Goal: Task Accomplishment & Management: Use online tool/utility

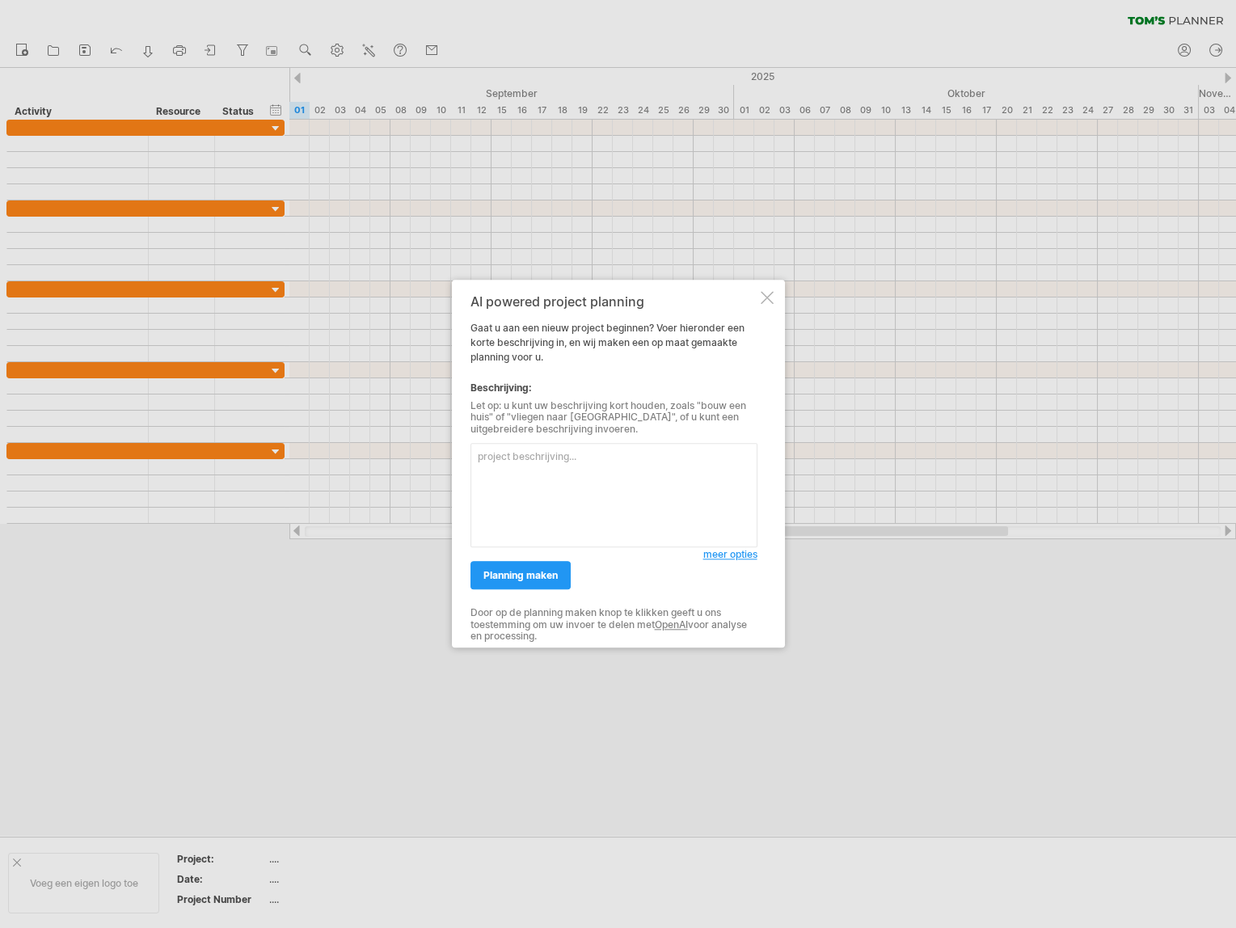
click at [504, 215] on div at bounding box center [618, 464] width 1236 height 928
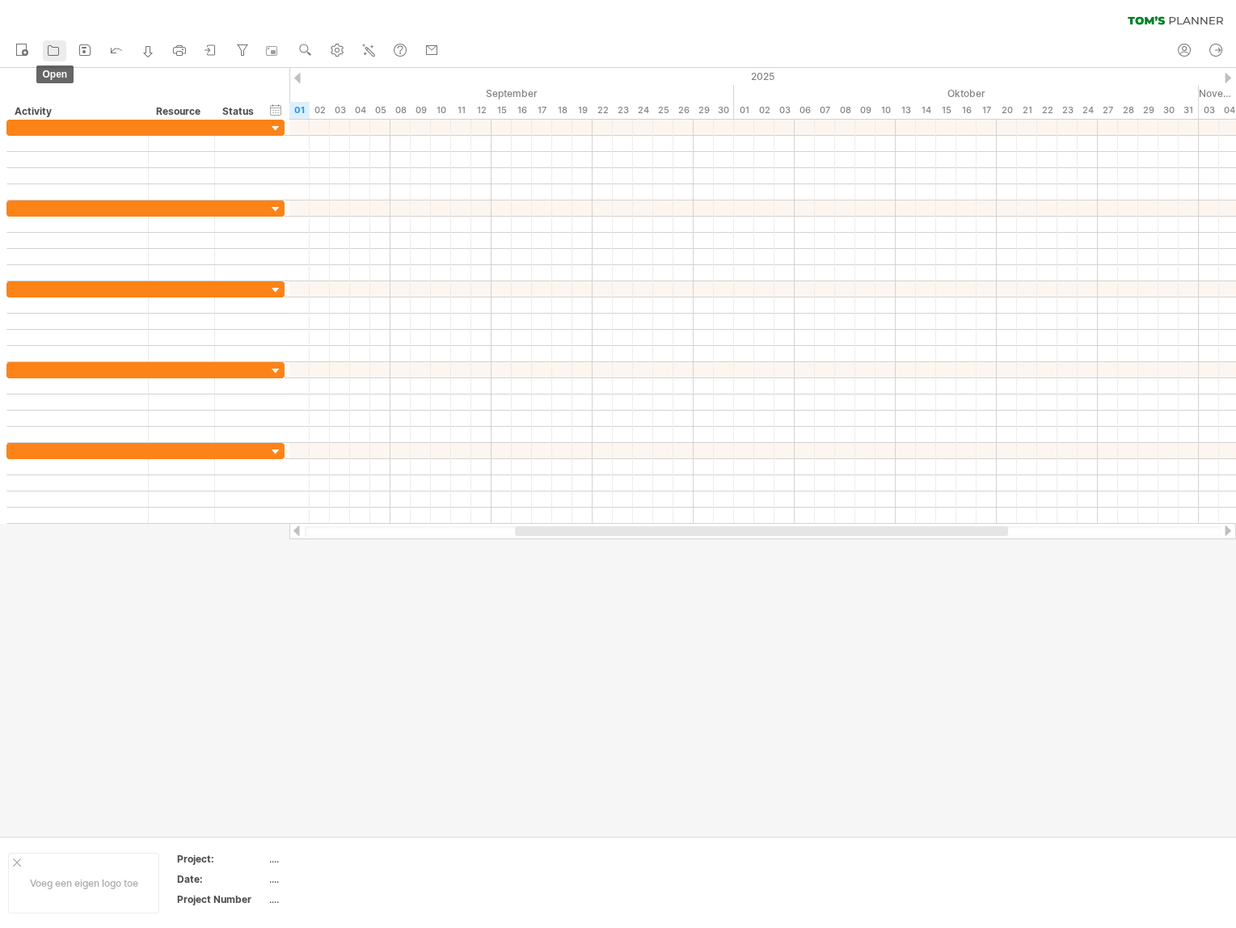
click at [48, 53] on icon at bounding box center [53, 50] width 16 height 16
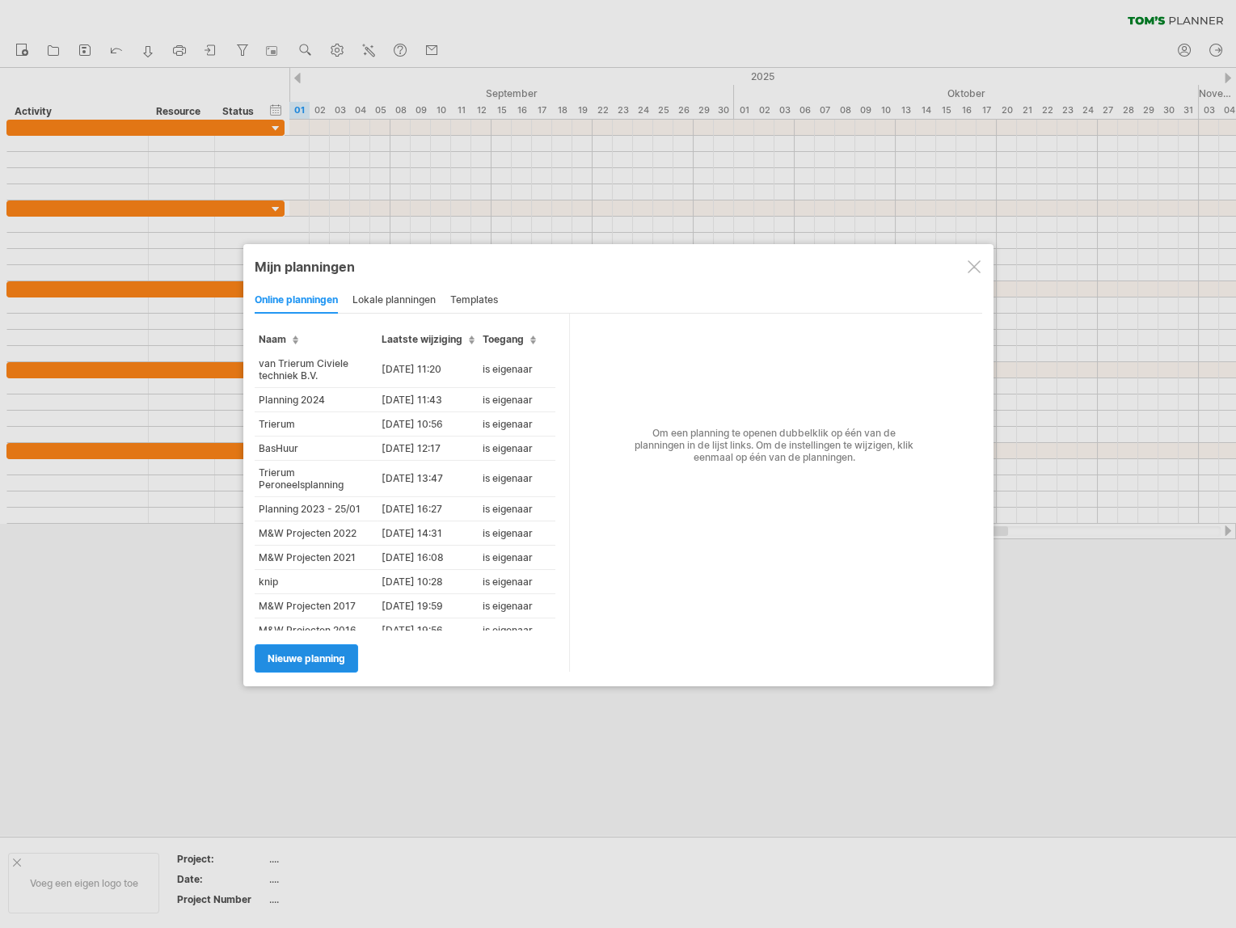
click at [291, 653] on span "Nieuwe planning" at bounding box center [307, 658] width 78 height 12
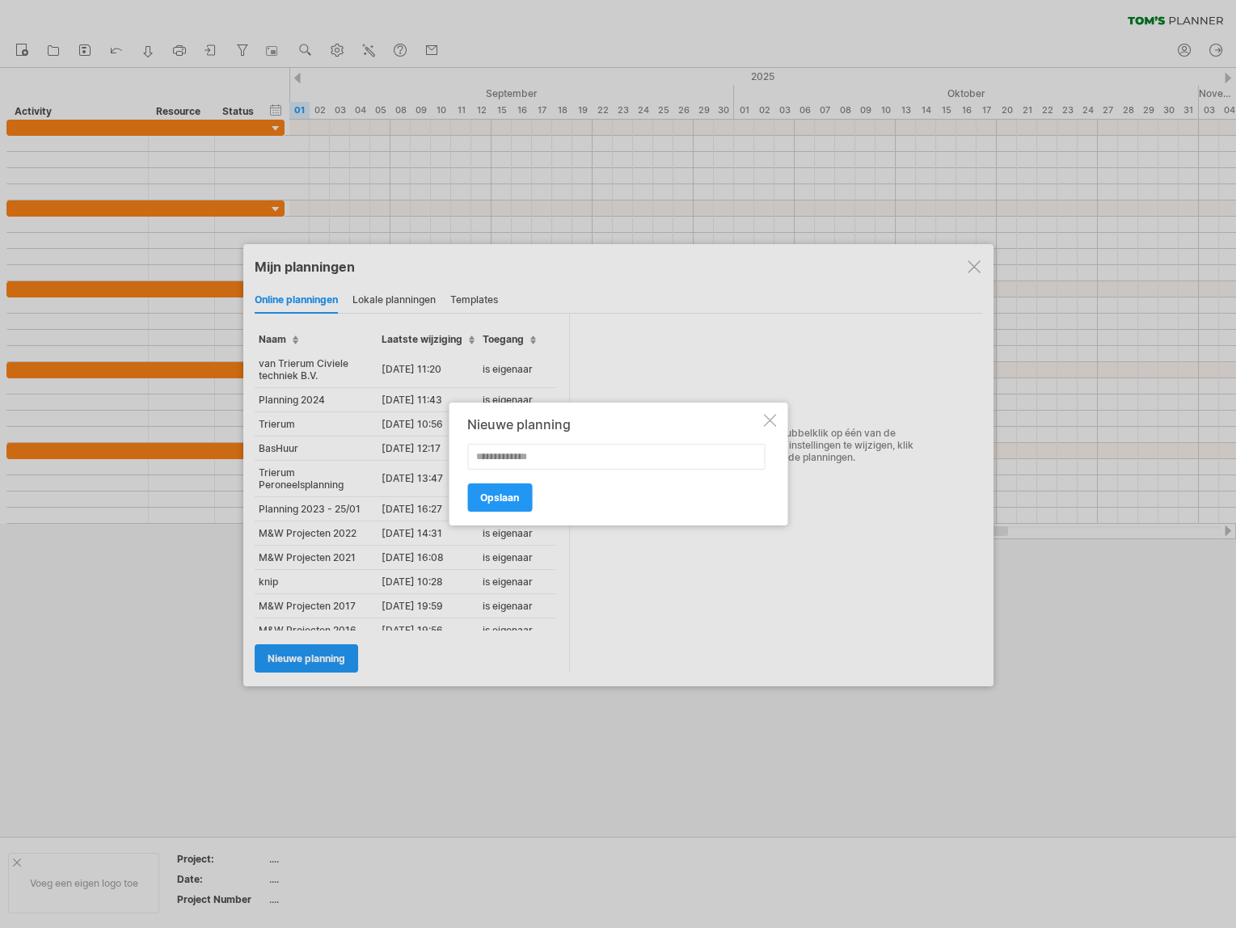
click at [529, 462] on input "text" at bounding box center [615, 457] width 297 height 26
type input "*******"
click at [508, 500] on span "Opslaan" at bounding box center [499, 497] width 39 height 12
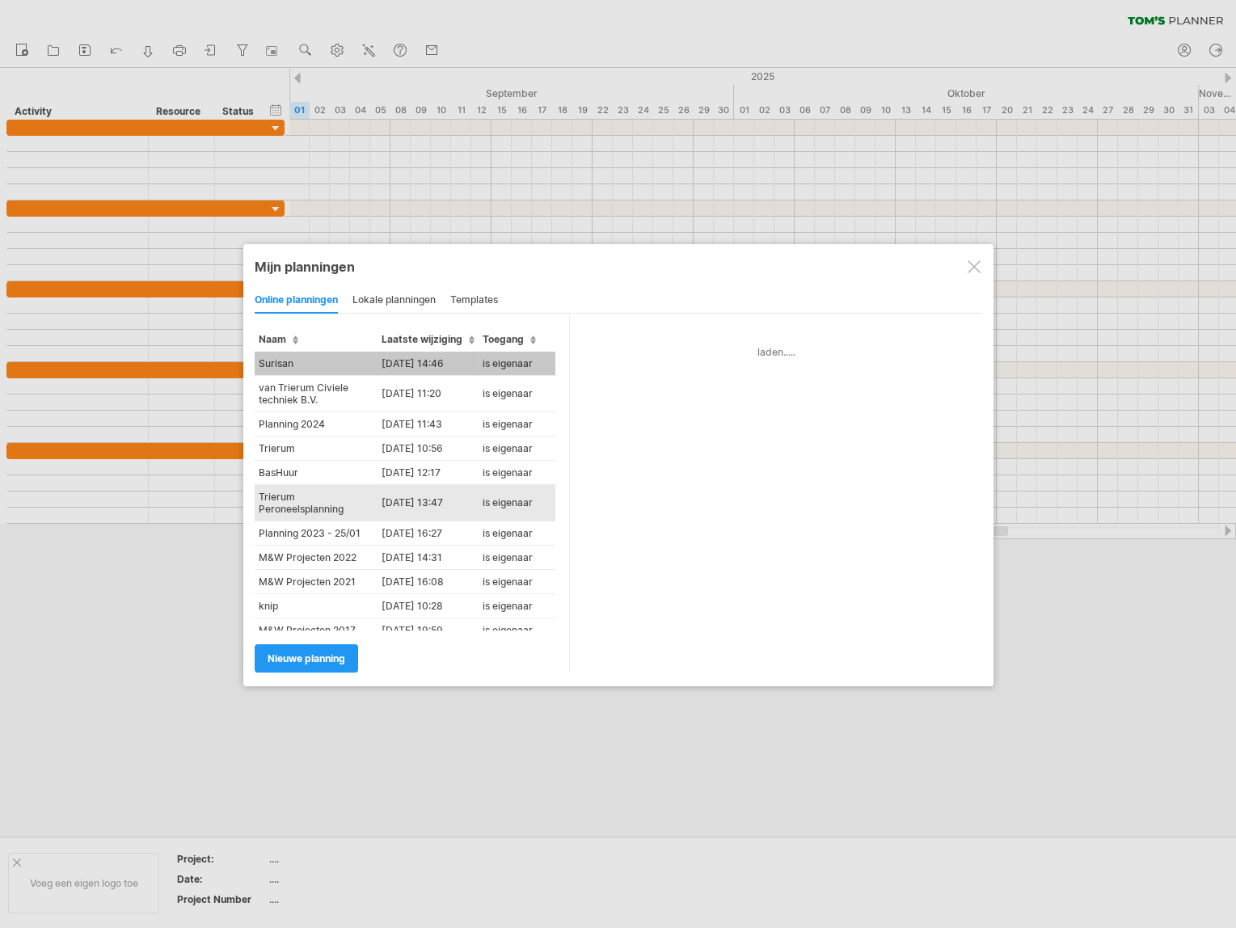
type input "*******"
type input "**********"
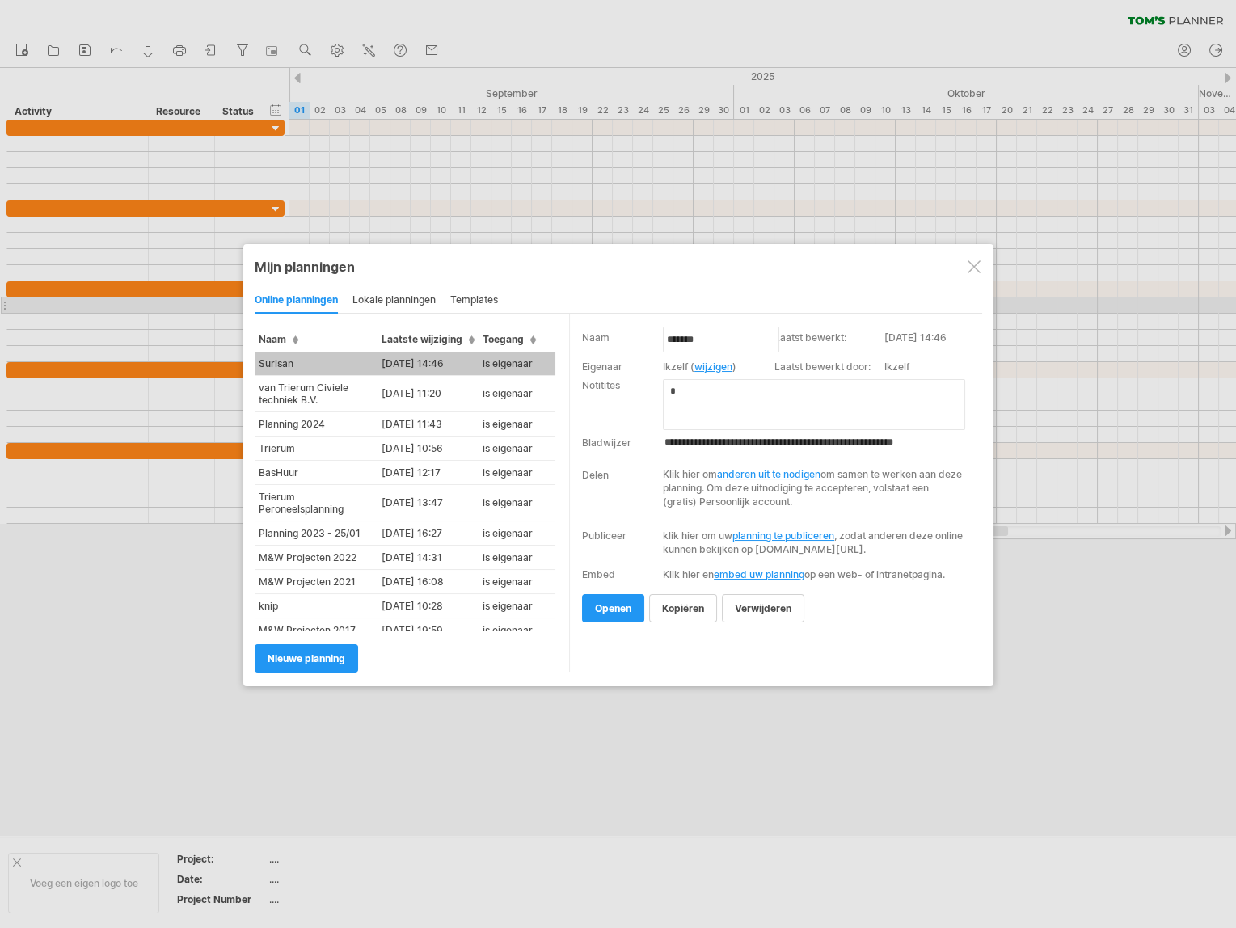
click at [483, 300] on div "templates" at bounding box center [474, 301] width 48 height 26
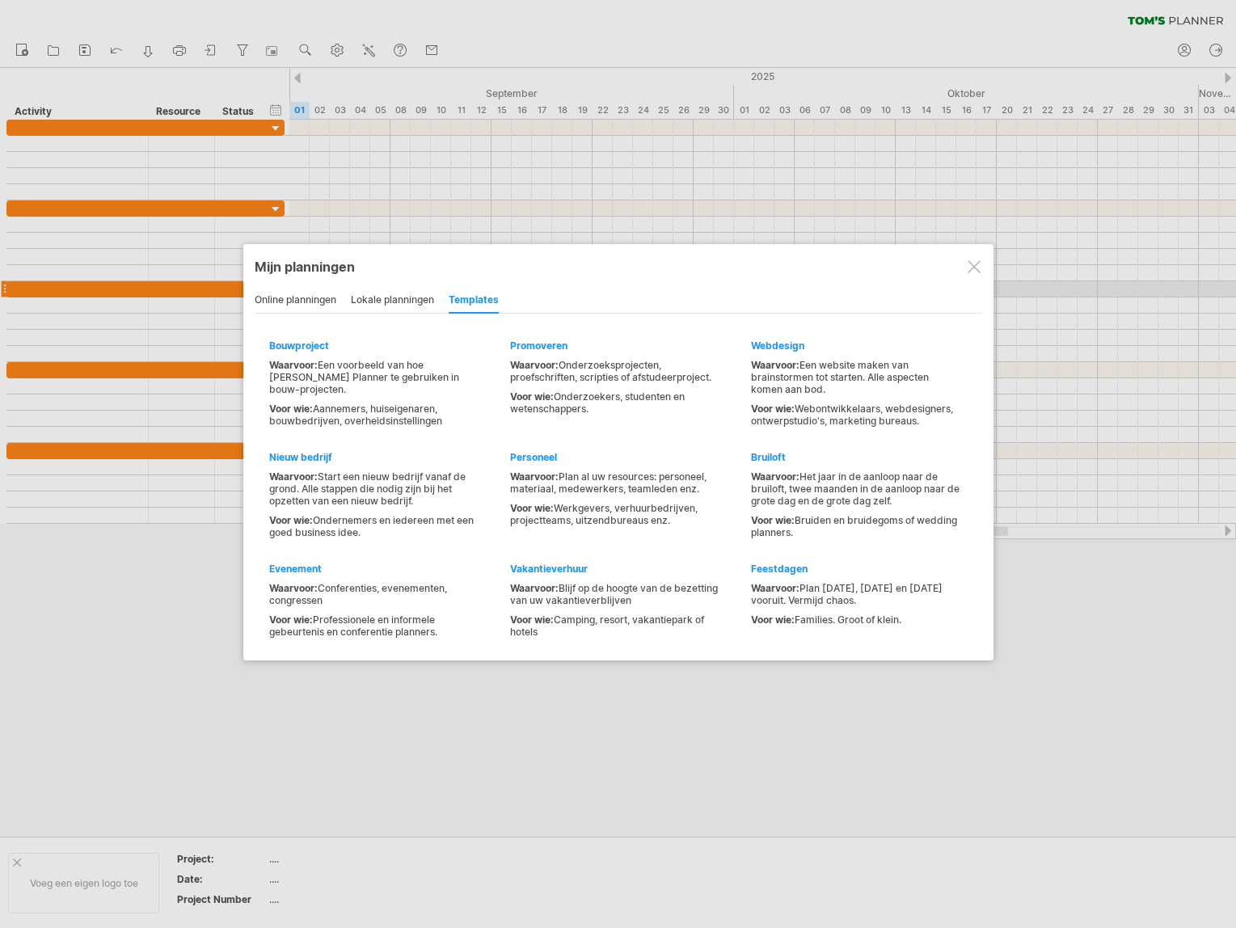
click at [401, 296] on div "lokale planningen" at bounding box center [392, 301] width 83 height 26
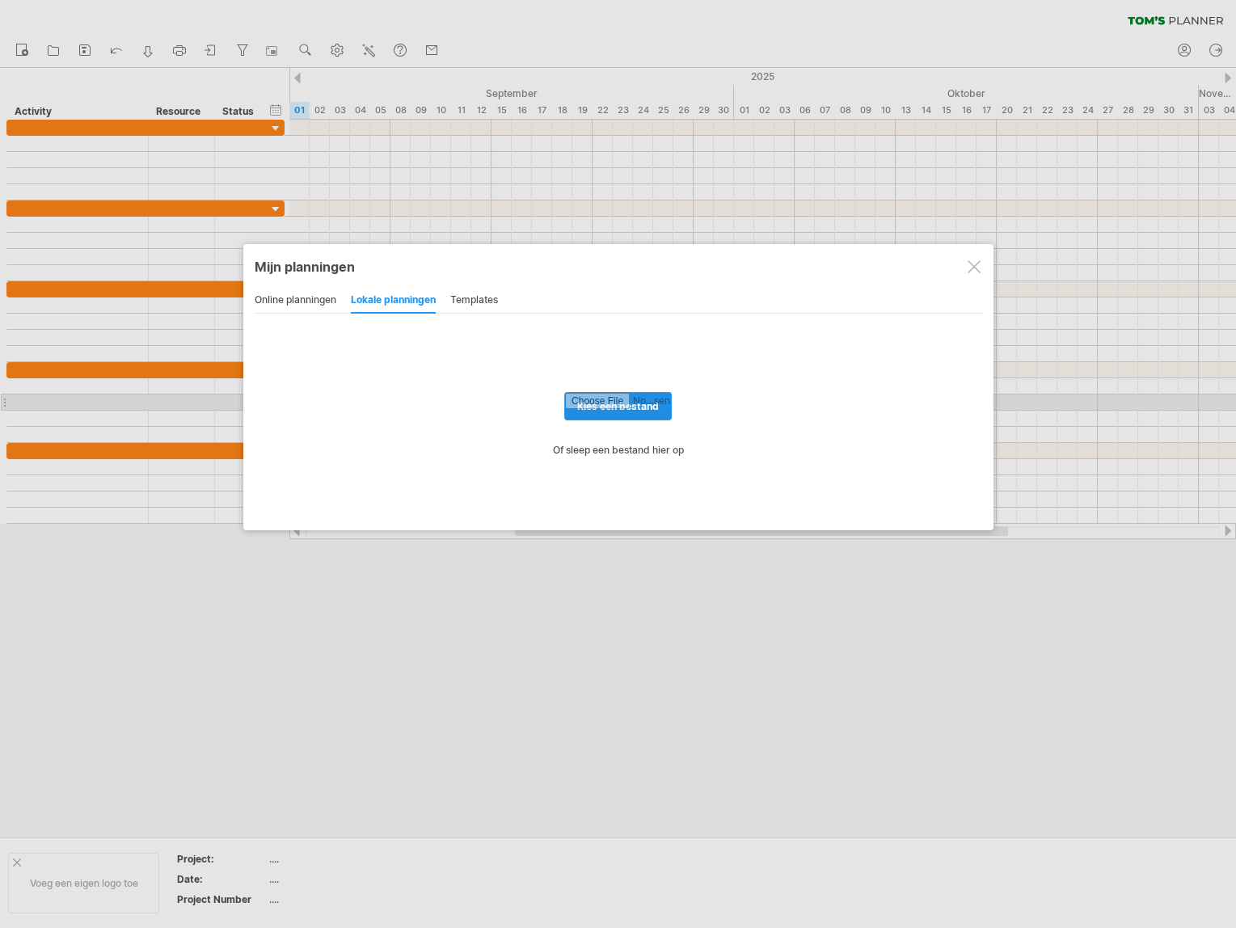
click at [630, 404] on input "file" at bounding box center [618, 406] width 106 height 27
type input "**********"
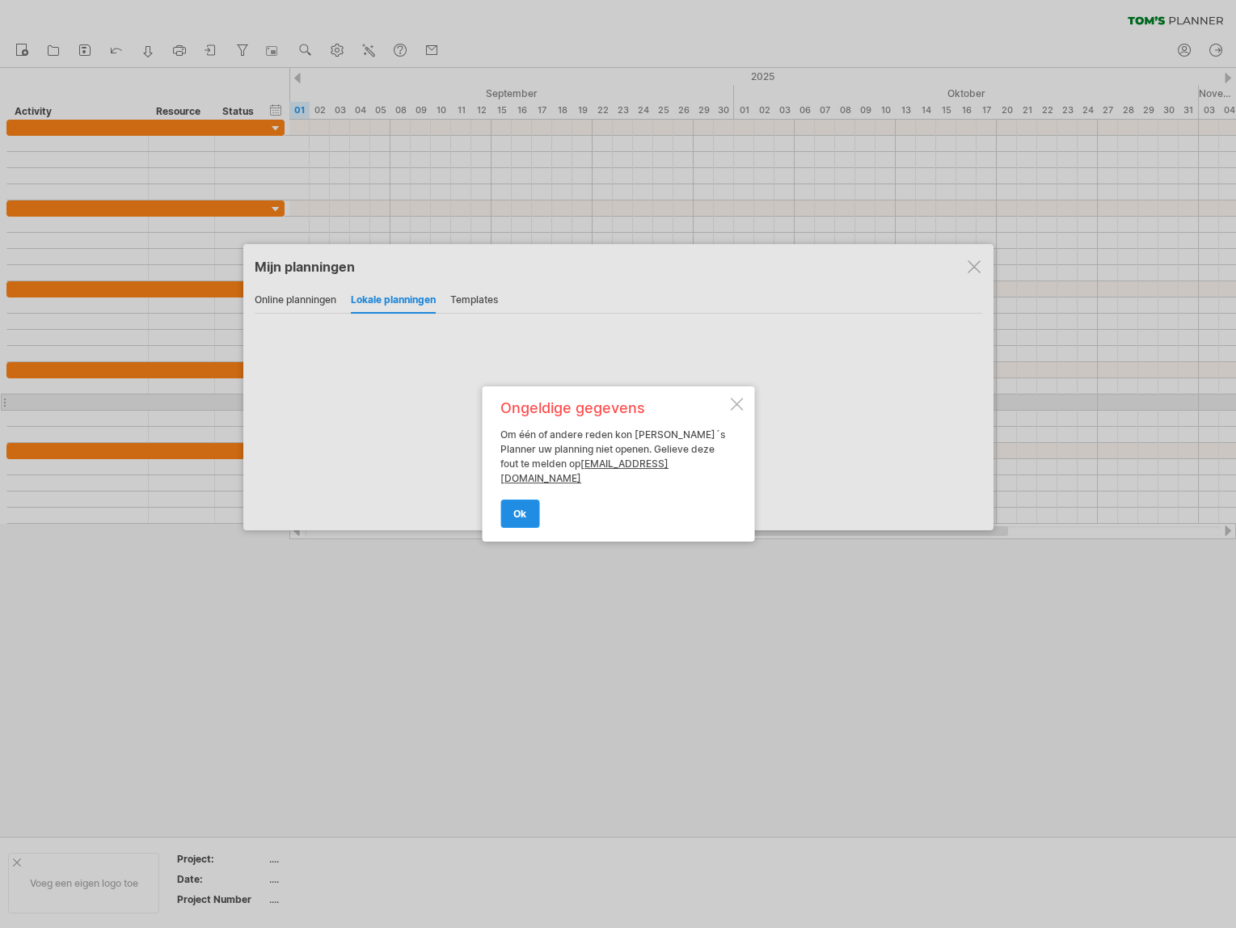
click at [529, 508] on link "ok" at bounding box center [519, 514] width 39 height 28
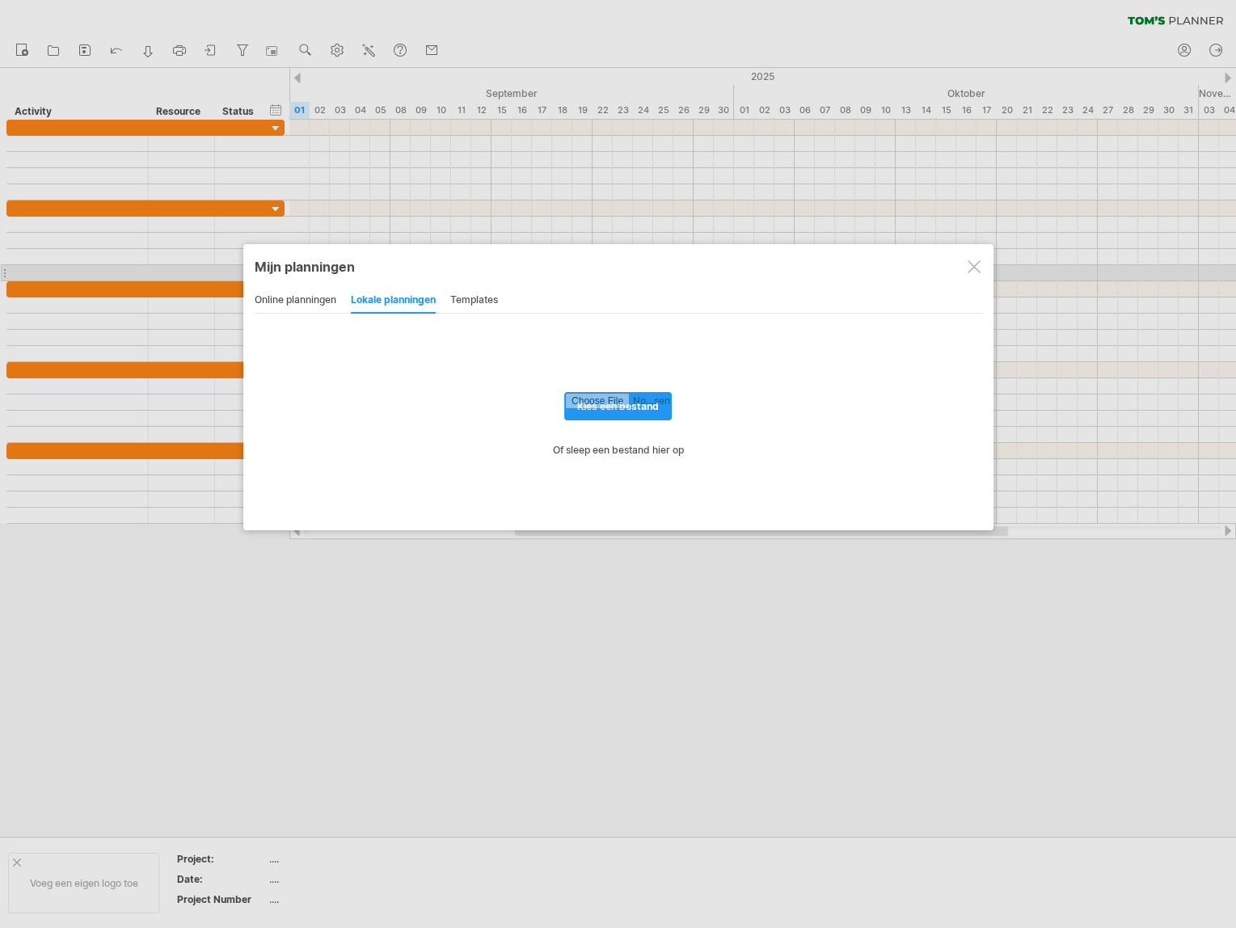
click at [976, 268] on div at bounding box center [974, 266] width 13 height 13
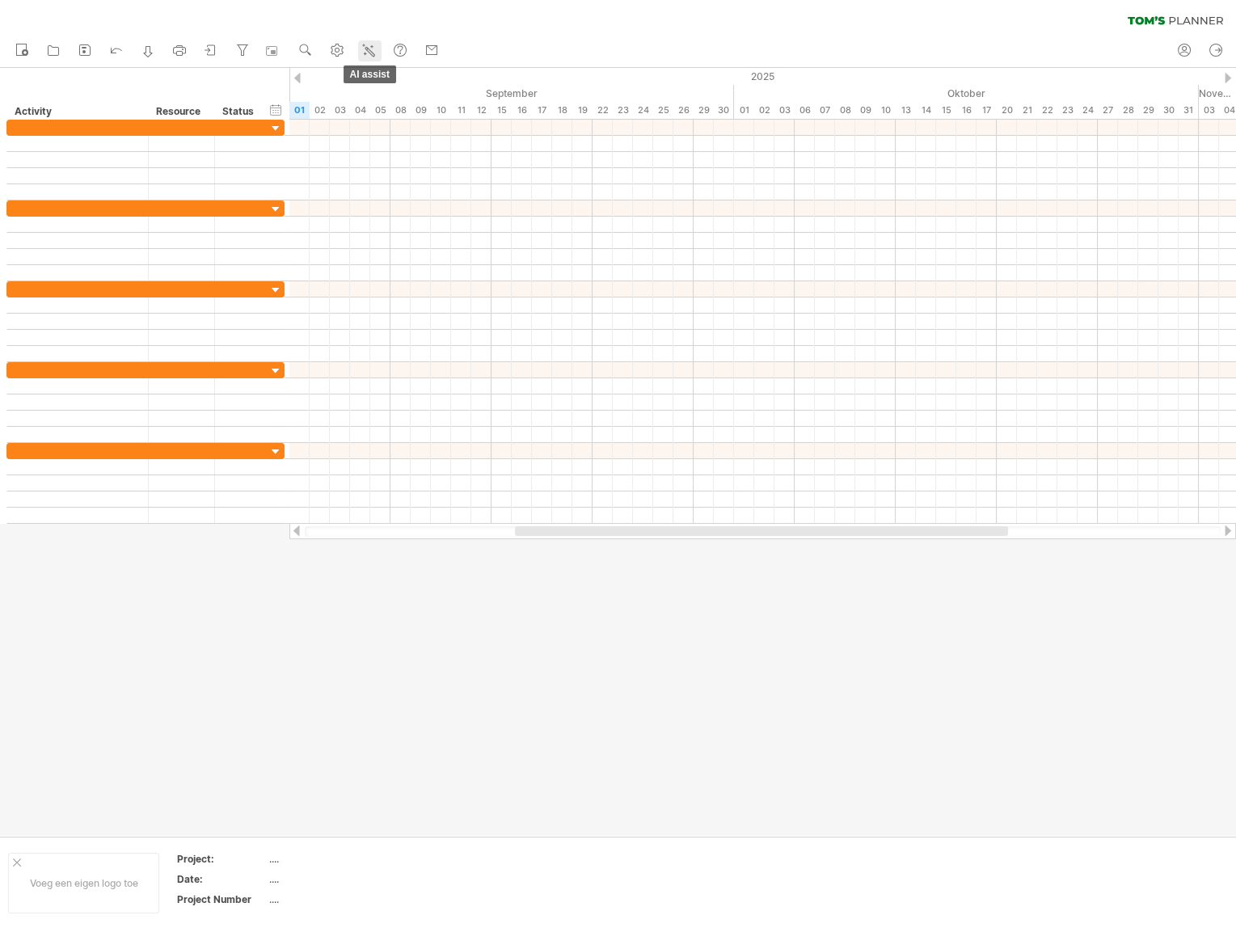
click at [370, 53] on icon at bounding box center [369, 51] width 9 height 9
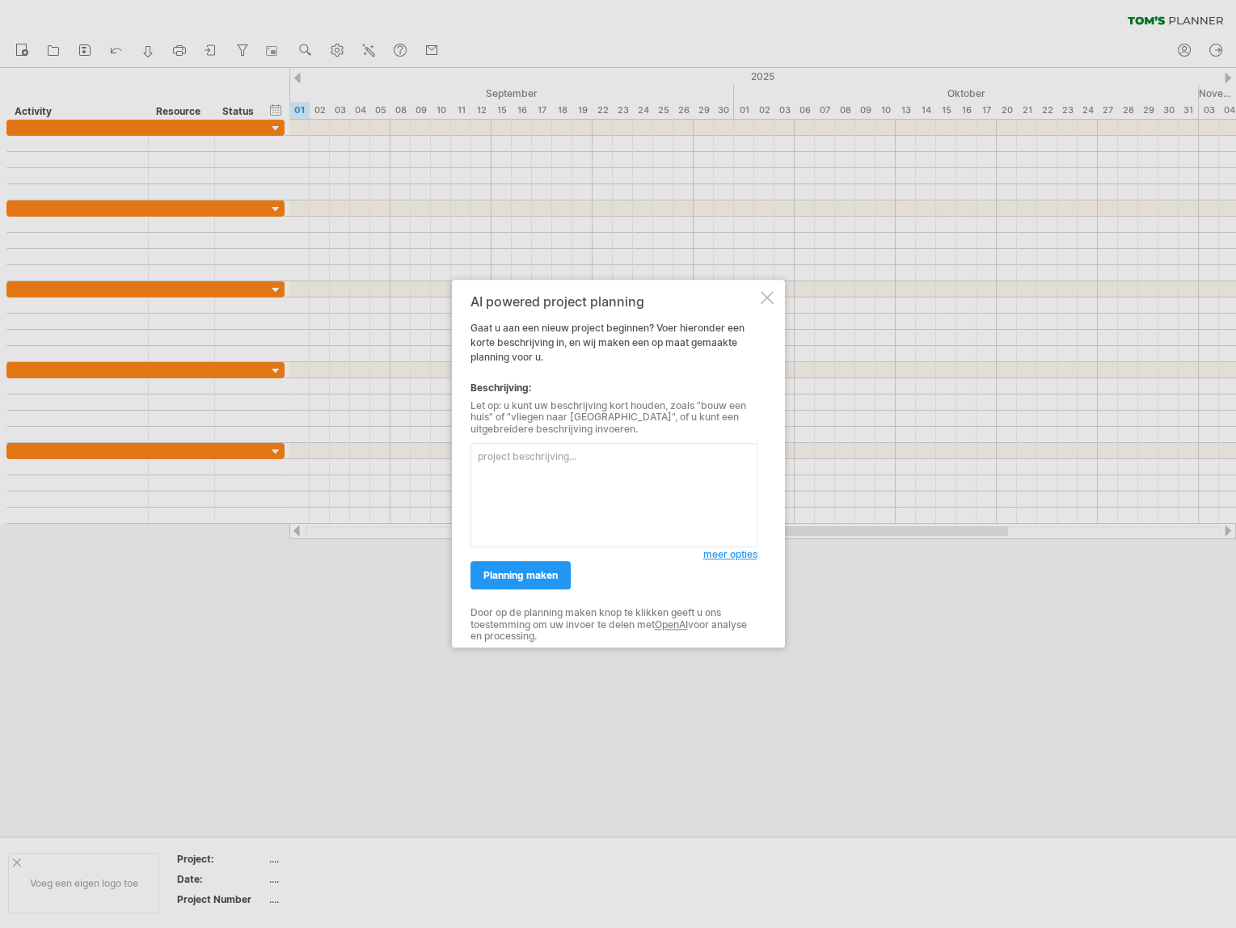
click at [756, 749] on div at bounding box center [618, 464] width 1236 height 928
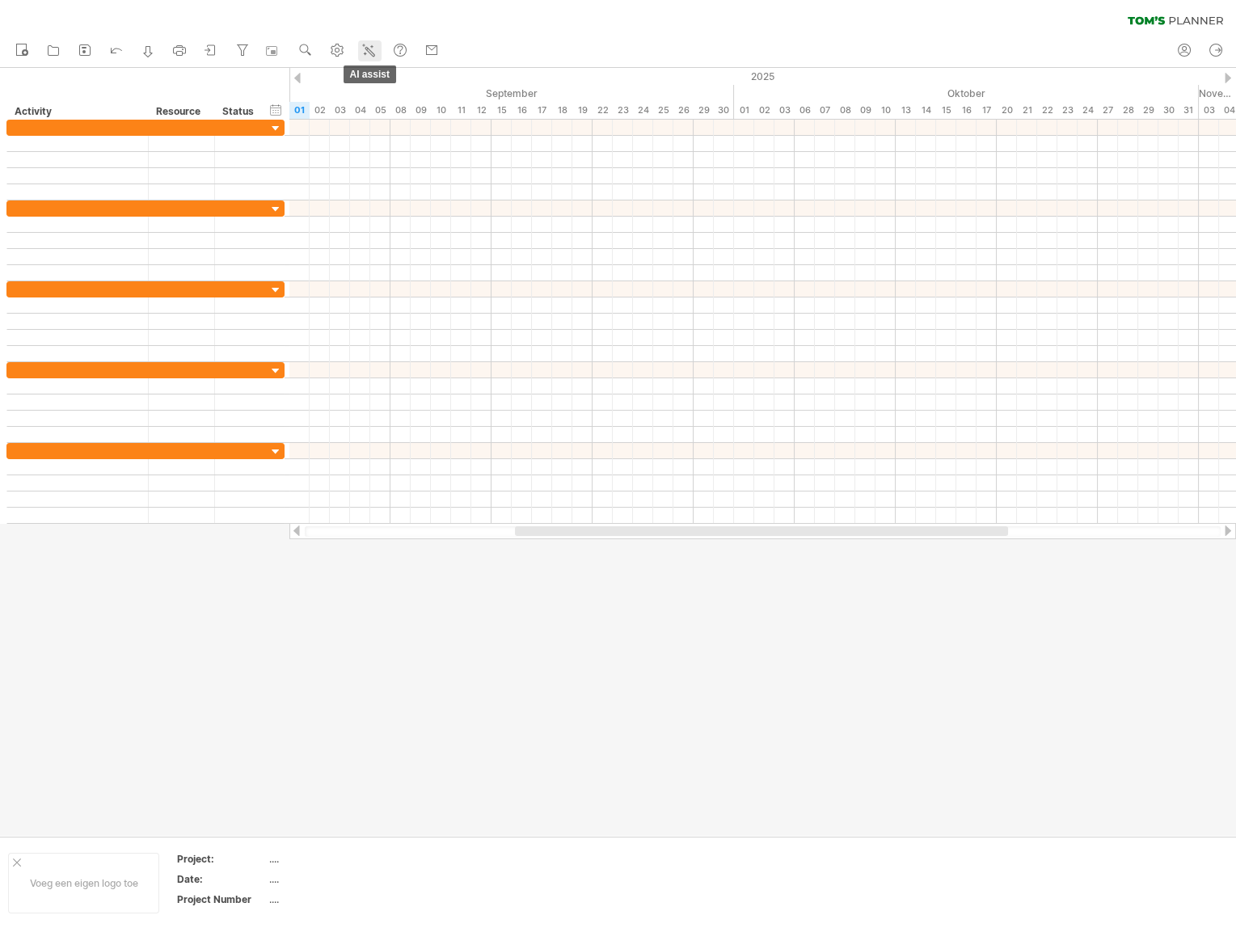
click at [371, 51] on icon at bounding box center [369, 50] width 16 height 16
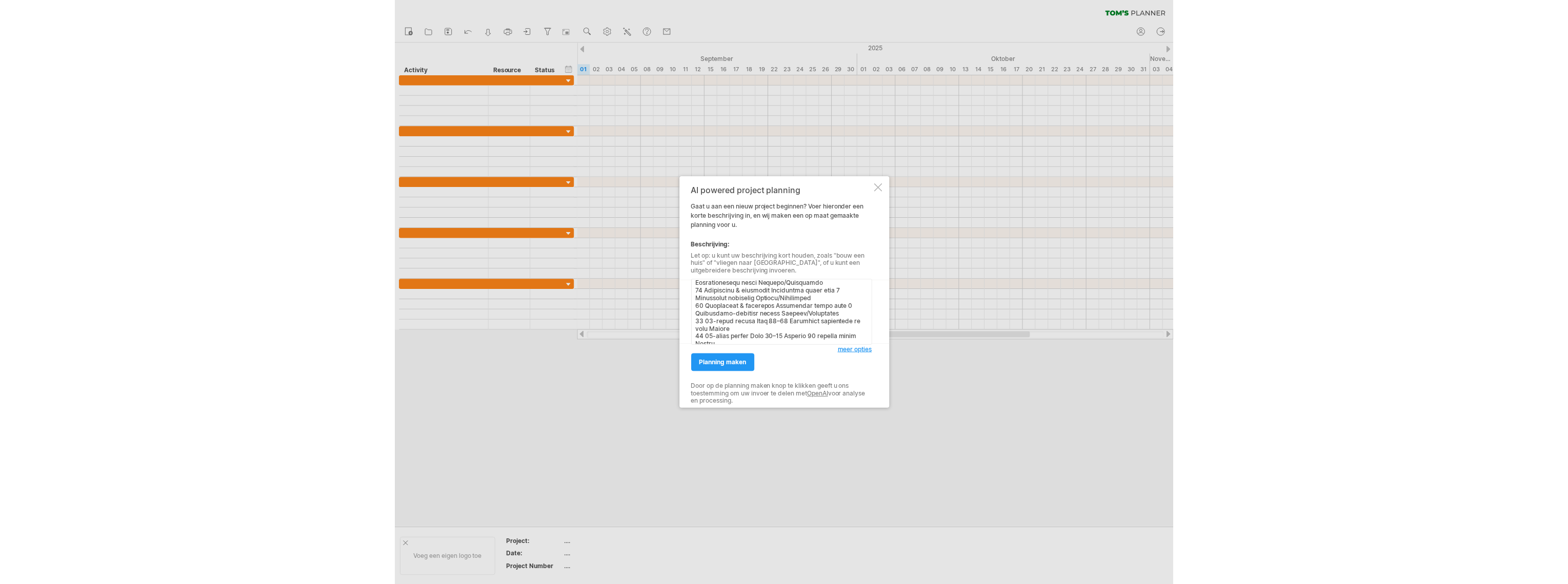
scroll to position [562, 0]
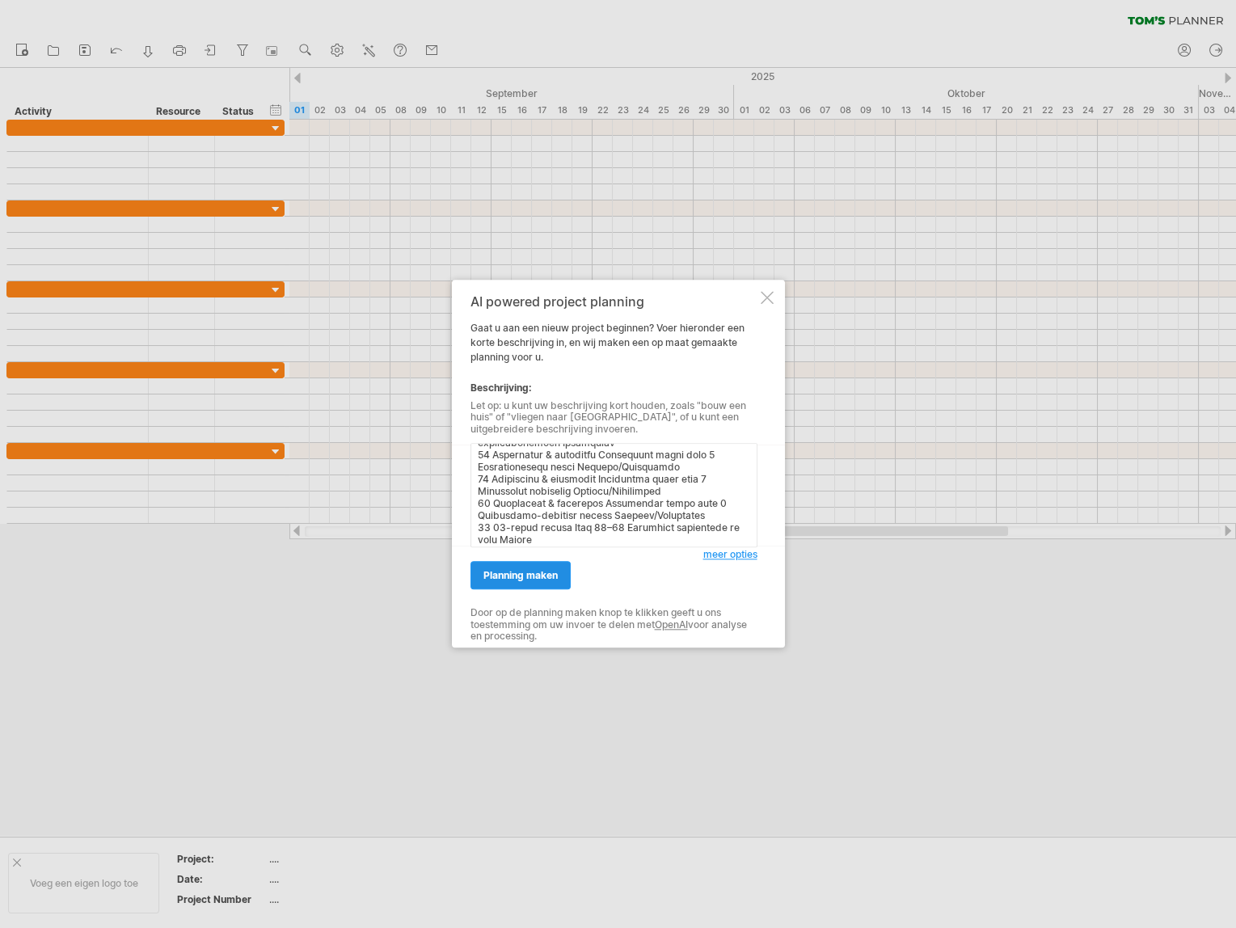
type textarea "Lore Ipsu Dolorsi Ametc/Adipiscinge Seddoeiusmodtempo 4 Incididuntutl Etdo 5 Ma…"
click at [524, 579] on span "planning maken" at bounding box center [520, 576] width 74 height 12
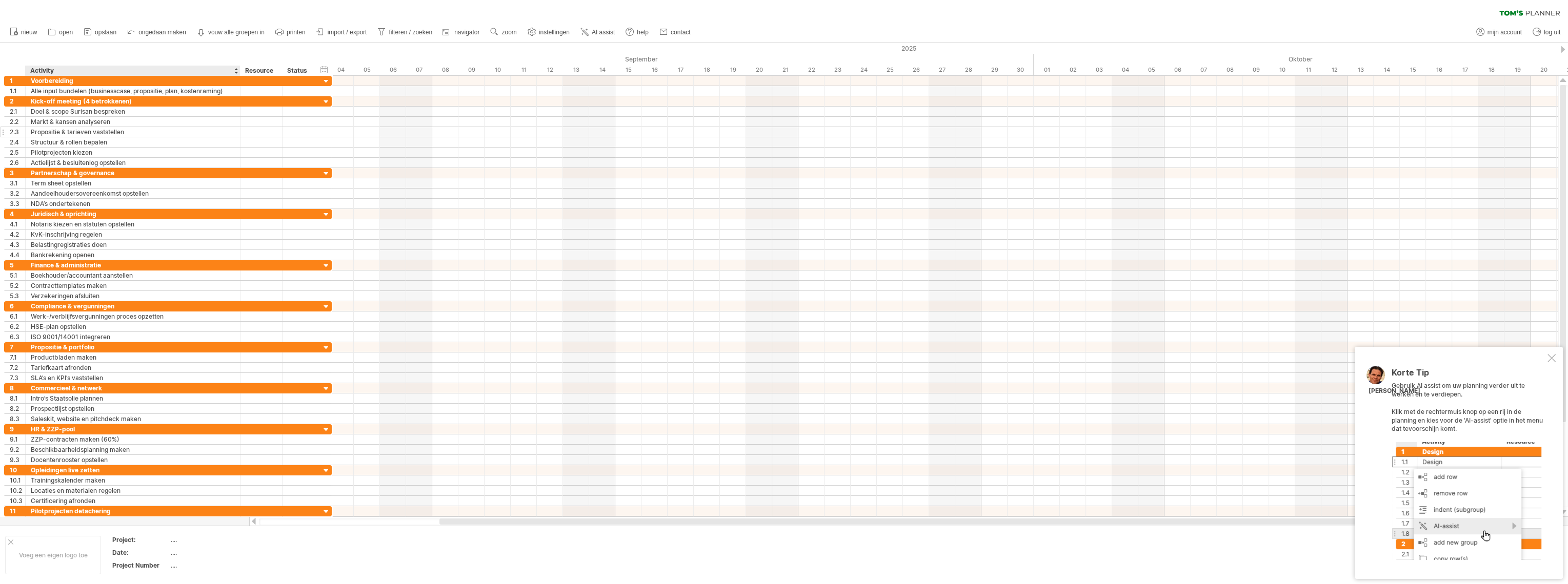
drag, startPoint x: 153, startPoint y: 71, endPoint x: 238, endPoint y: 133, distance: 105.2
click at [238, 133] on div "Probeert verbinding te maken met [DOMAIN_NAME] Opnieuw verbonden 0% wissen filt…" at bounding box center [784, 292] width 1568 height 584
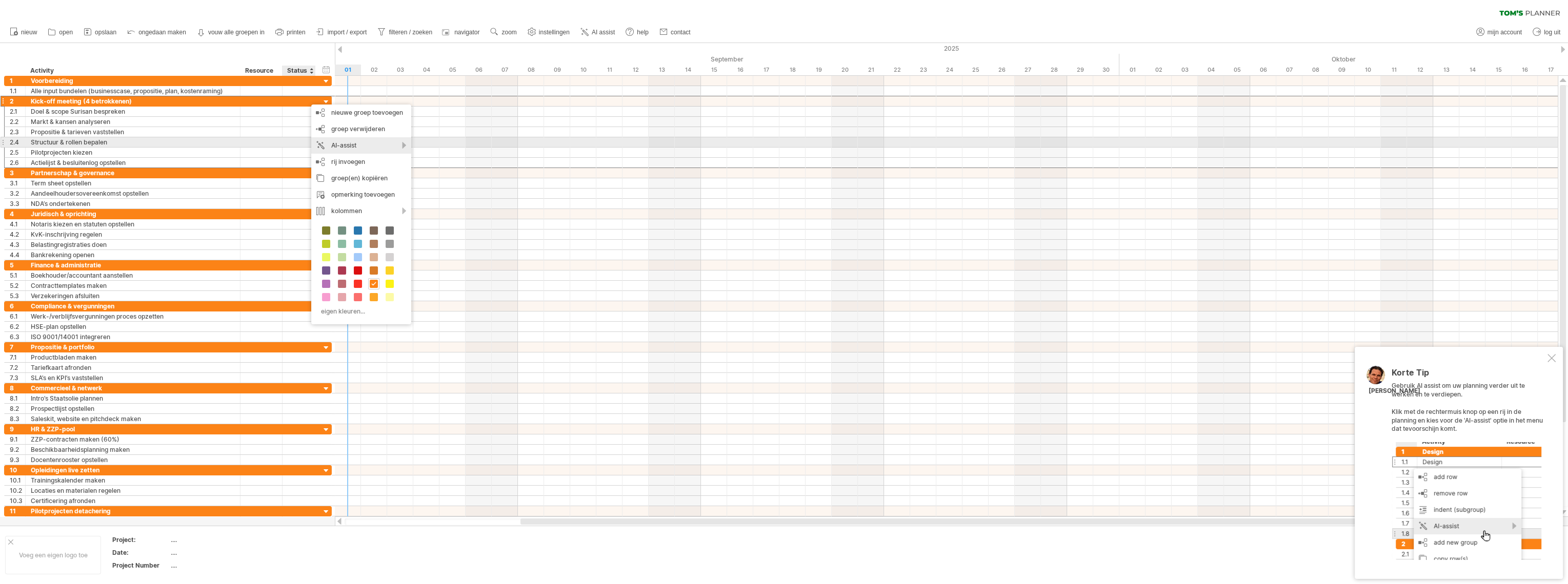
click at [350, 145] on div "AI-assist" at bounding box center [362, 146] width 100 height 16
click at [427, 177] on div "pas de fase aan mbv een suggestie" at bounding box center [420, 175] width 131 height 16
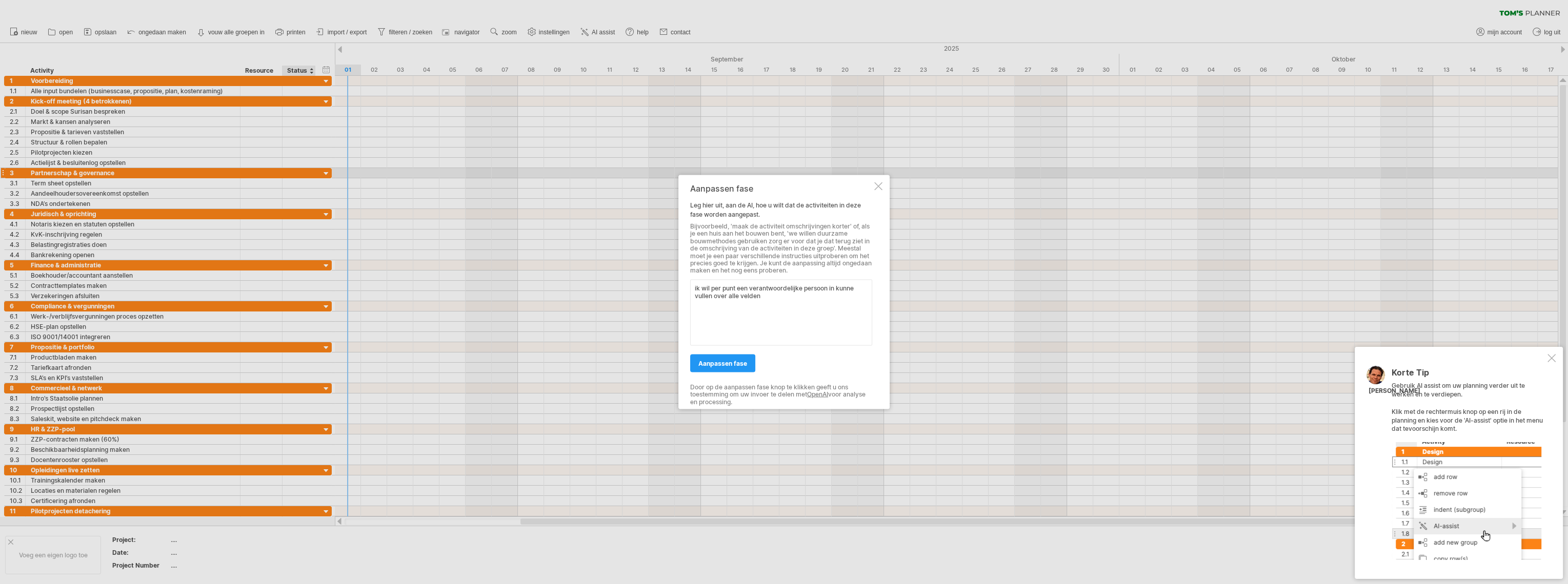
drag, startPoint x: 774, startPoint y: 300, endPoint x: 702, endPoint y: 285, distance: 73.5
click at [678, 282] on div "Aanpassen fase Leg hier uit, aan de AI, hoe u wilt dat de activiteiten in deze …" at bounding box center [783, 292] width 211 height 234
type textarea "ik wil per punt een verantwoordelijke persoon in kunne vullen over alle velden"
click at [733, 361] on span "aanpassen fase" at bounding box center [722, 363] width 49 height 8
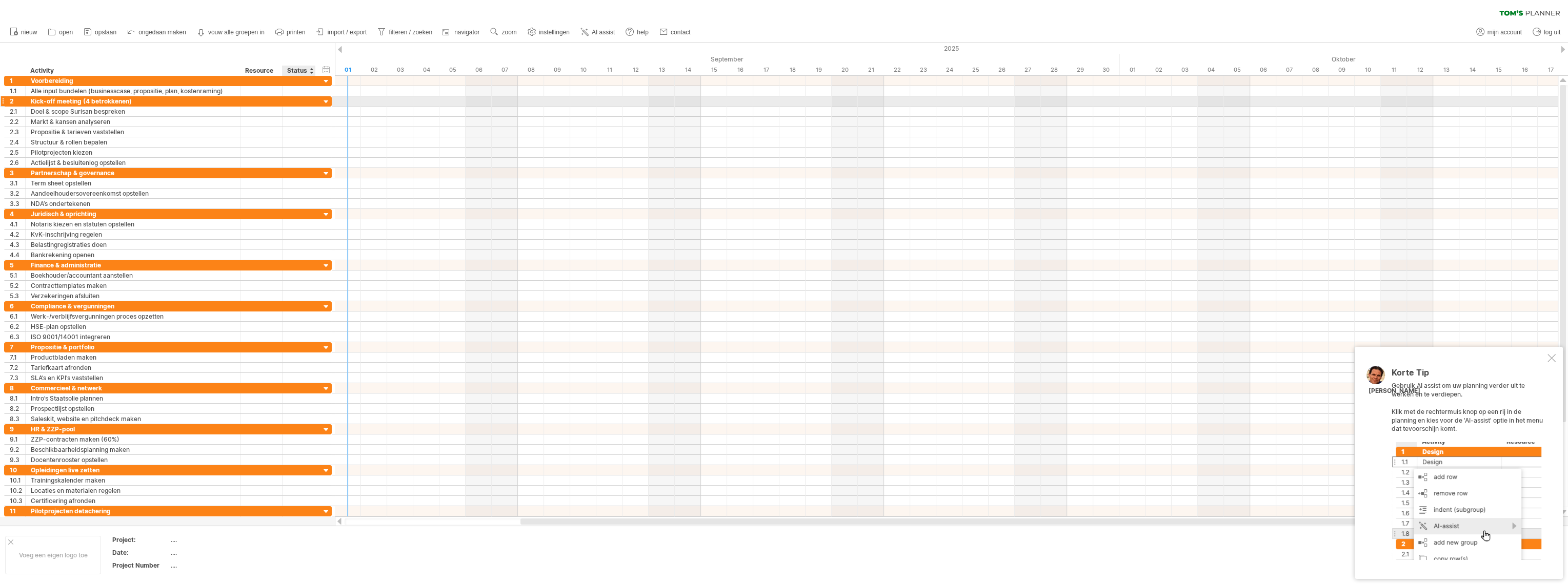
click at [306, 101] on div at bounding box center [299, 101] width 23 height 10
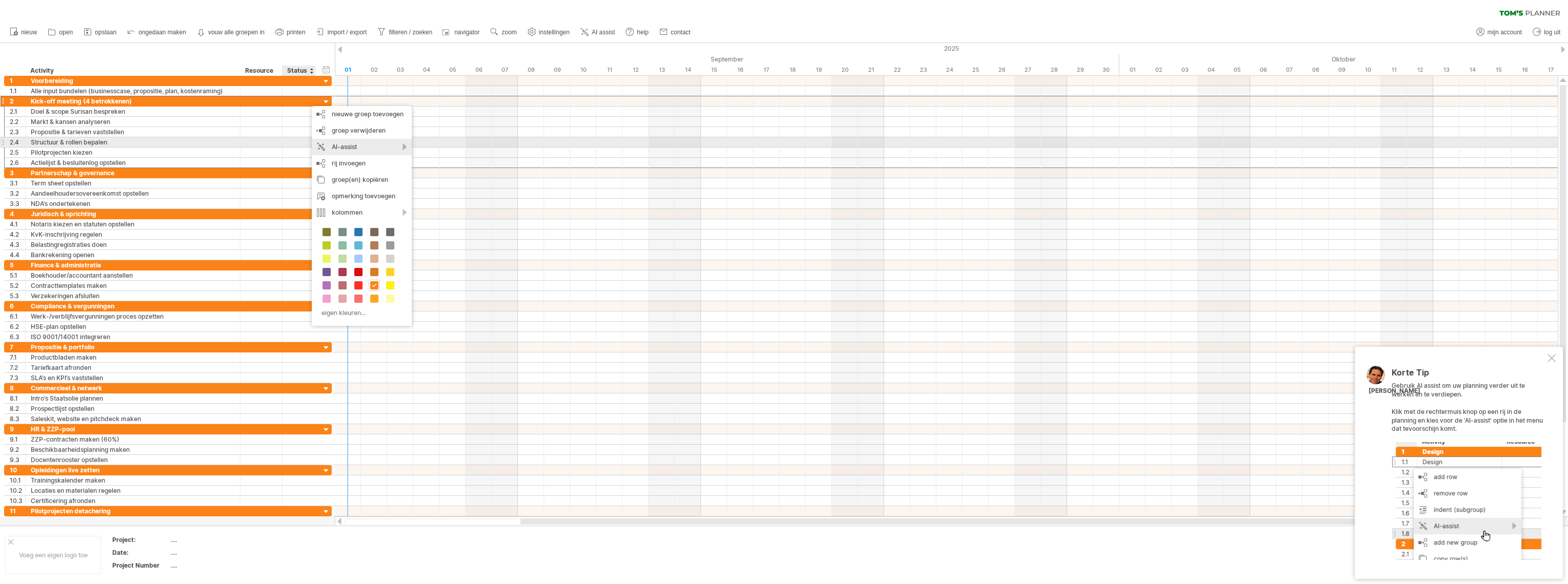
click at [353, 145] on div "AI-assist" at bounding box center [362, 147] width 100 height 16
click at [431, 157] on div "voeg nog meer activiteiten toe" at bounding box center [423, 159] width 131 height 16
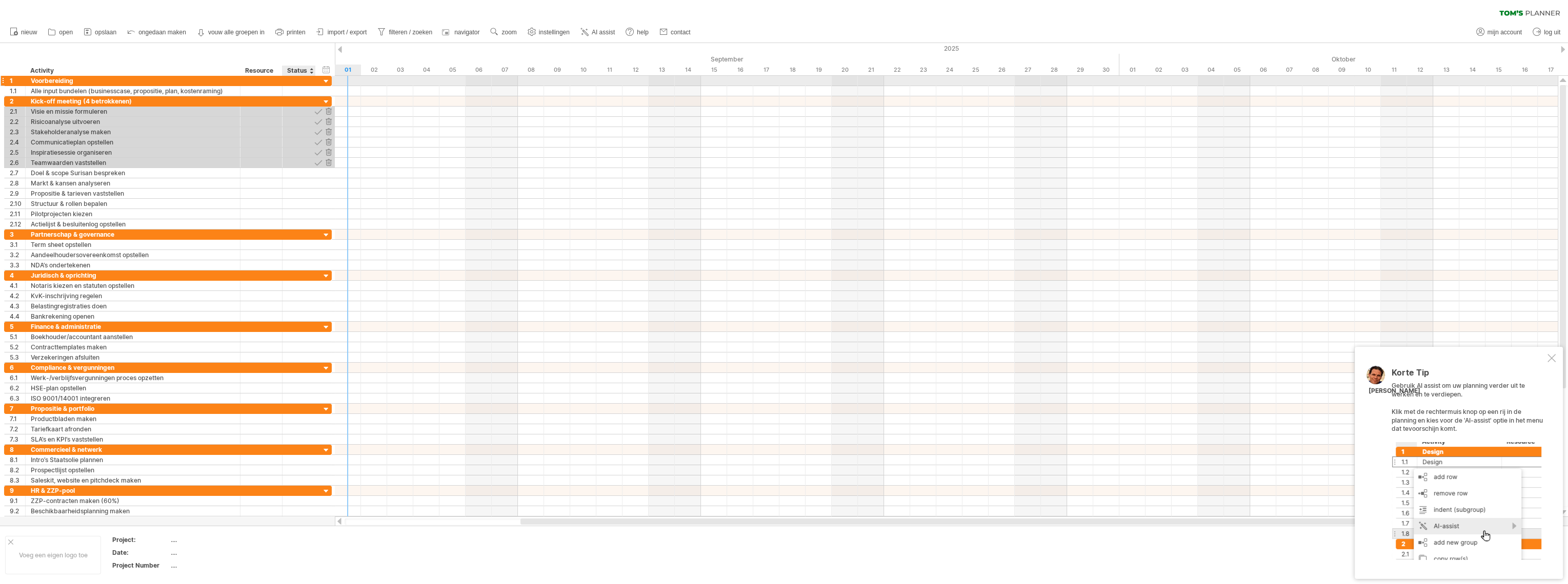
click at [303, 79] on div at bounding box center [299, 81] width 23 height 10
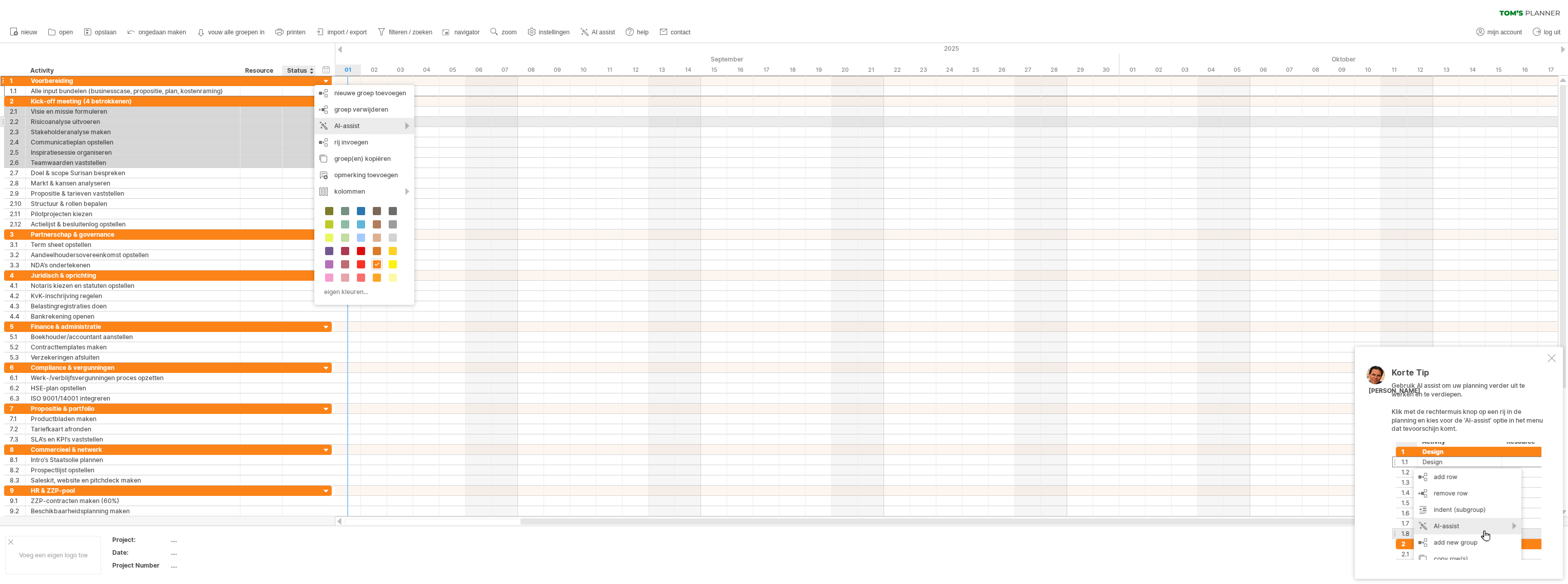
click at [355, 126] on div "AI-assist" at bounding box center [365, 126] width 100 height 16
click at [412, 140] on div "voeg nog meer activiteiten toe" at bounding box center [425, 140] width 131 height 16
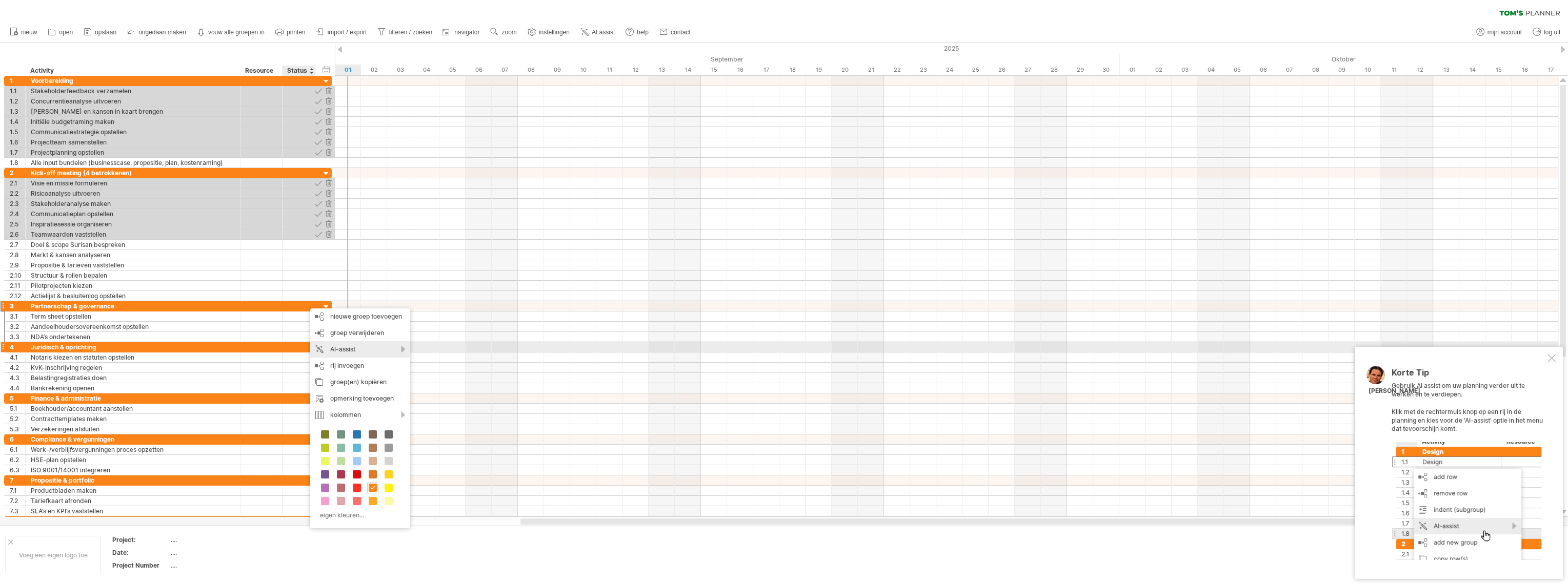
click at [336, 352] on div "AI-assist" at bounding box center [360, 349] width 100 height 16
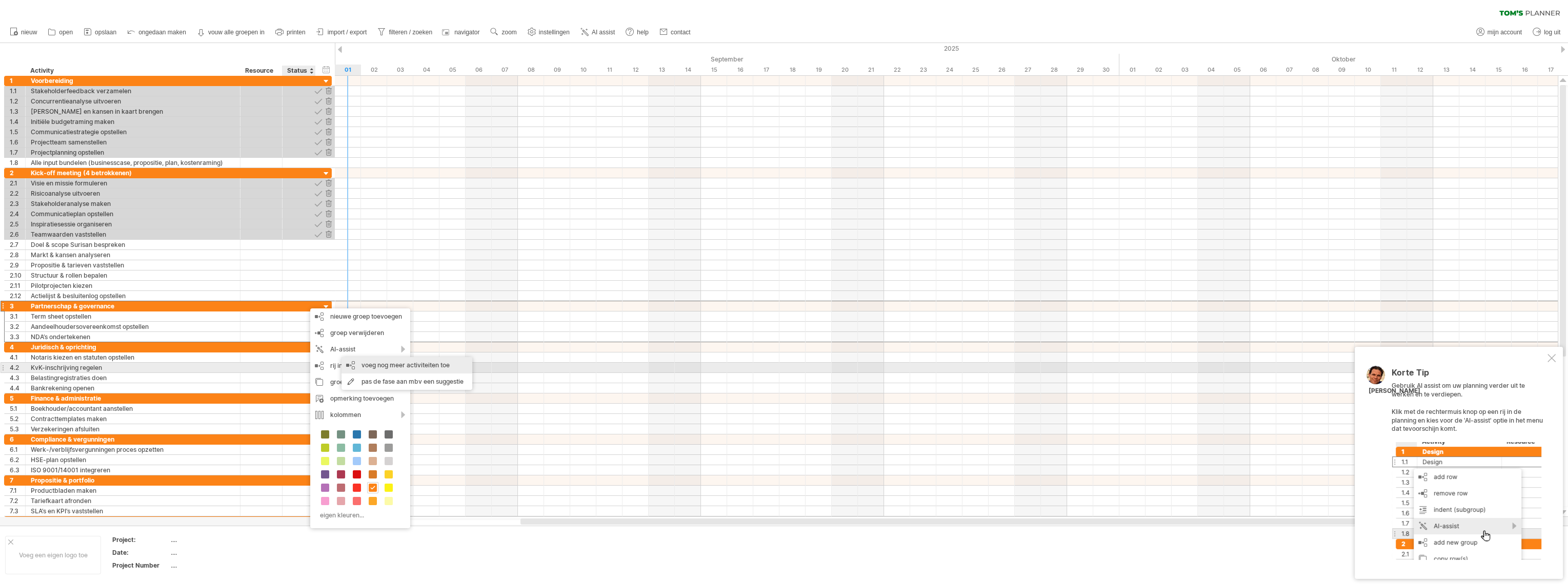
click at [395, 367] on div "voeg nog meer activiteiten toe" at bounding box center [407, 365] width 131 height 16
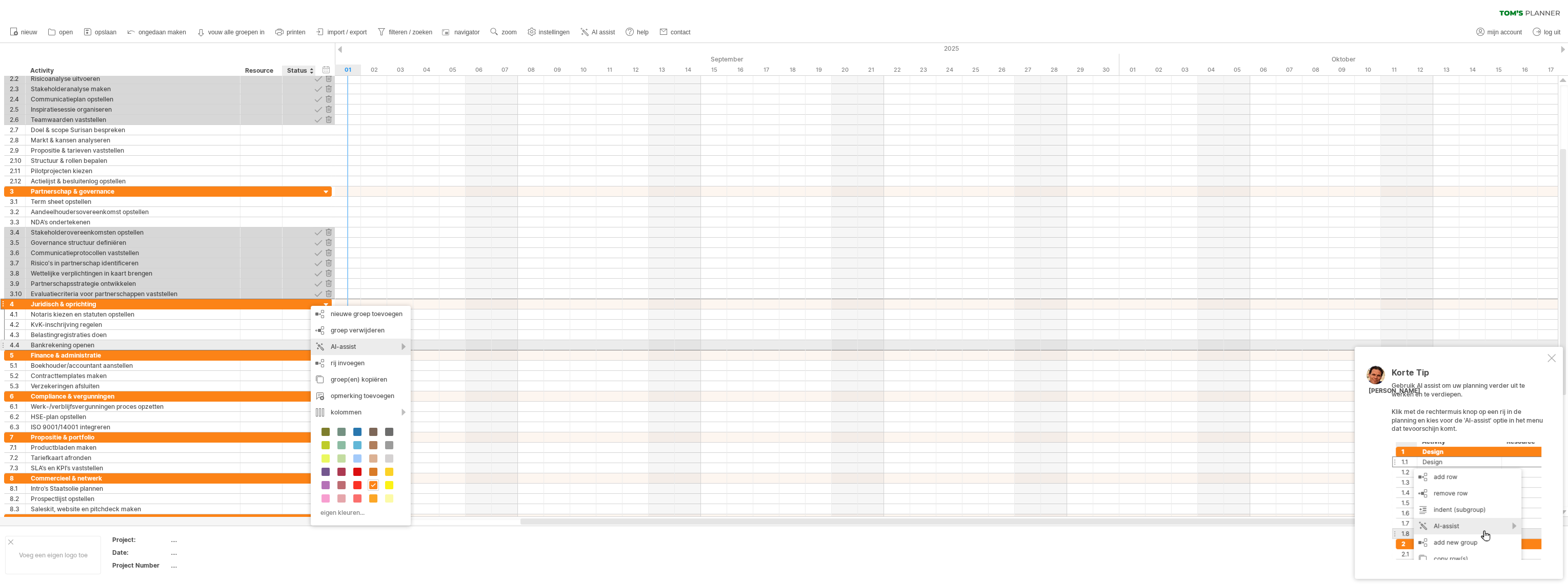
click at [336, 346] on div "AI-assist" at bounding box center [361, 347] width 100 height 16
click at [400, 360] on div "voeg nog meer activiteiten toe" at bounding box center [407, 359] width 131 height 16
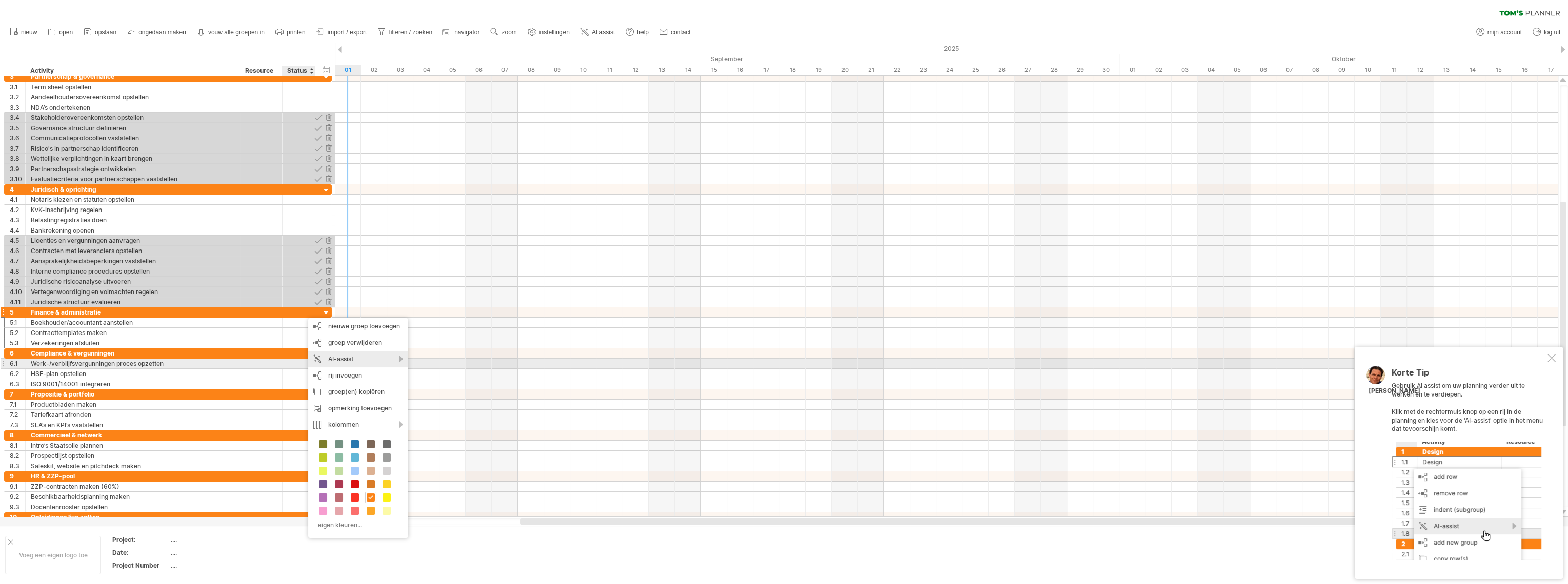
click at [339, 360] on div "AI-assist" at bounding box center [358, 360] width 100 height 16
click at [373, 372] on div "voeg nog meer activiteiten toe" at bounding box center [410, 373] width 131 height 16
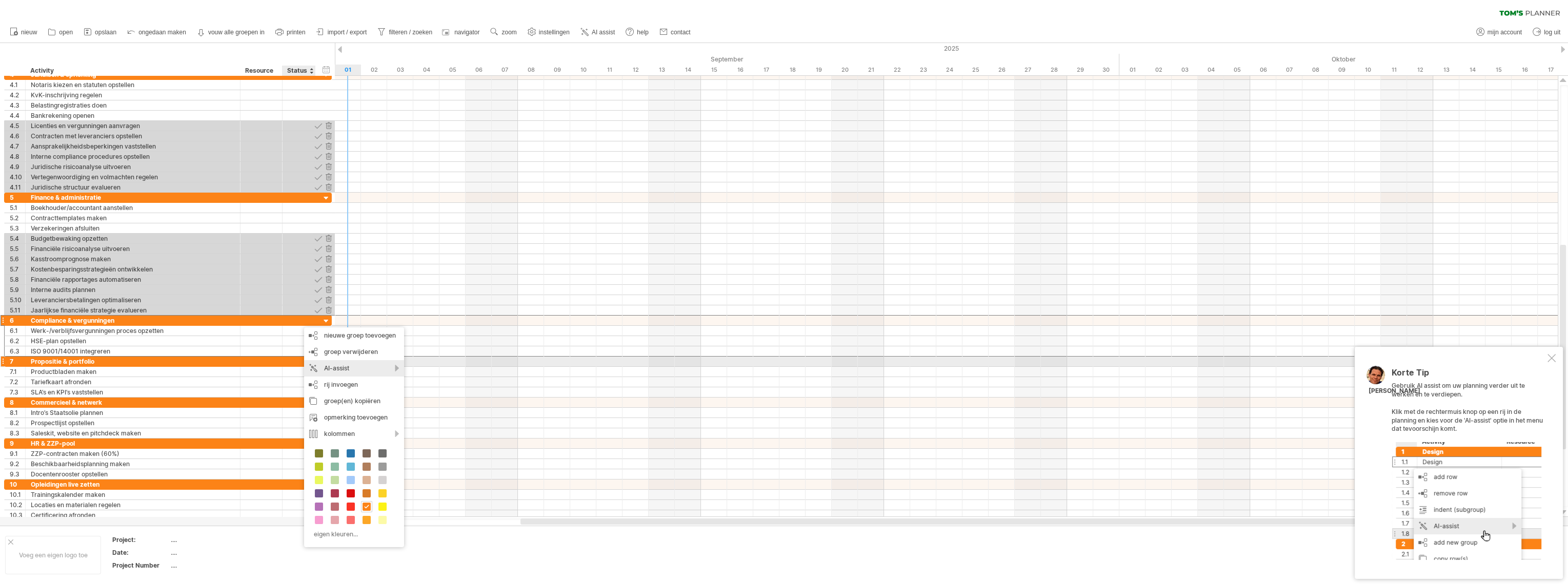
click at [349, 367] on div "AI-assist" at bounding box center [354, 368] width 100 height 16
click at [399, 377] on div "voeg nog meer activiteiten toe" at bounding box center [419, 380] width 131 height 16
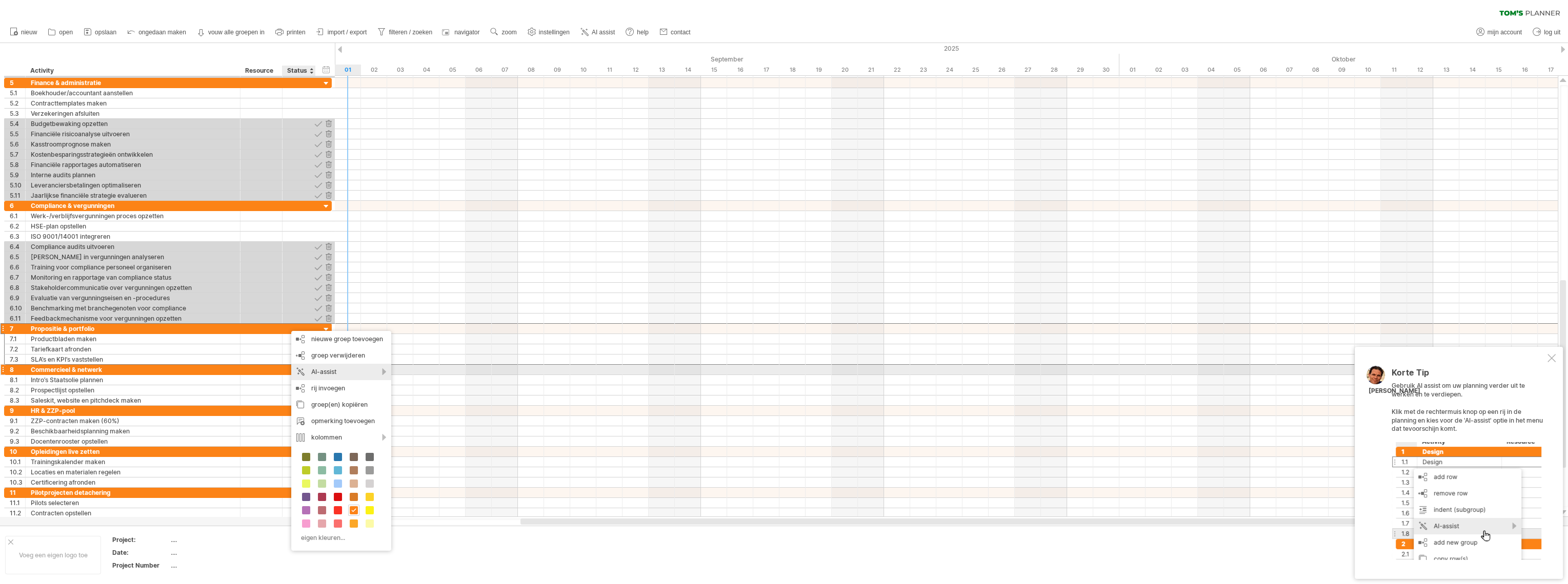
click at [333, 371] on div "AI-assist" at bounding box center [341, 372] width 100 height 16
click at [393, 386] on div "voeg nog meer activiteiten toe" at bounding box center [403, 384] width 131 height 16
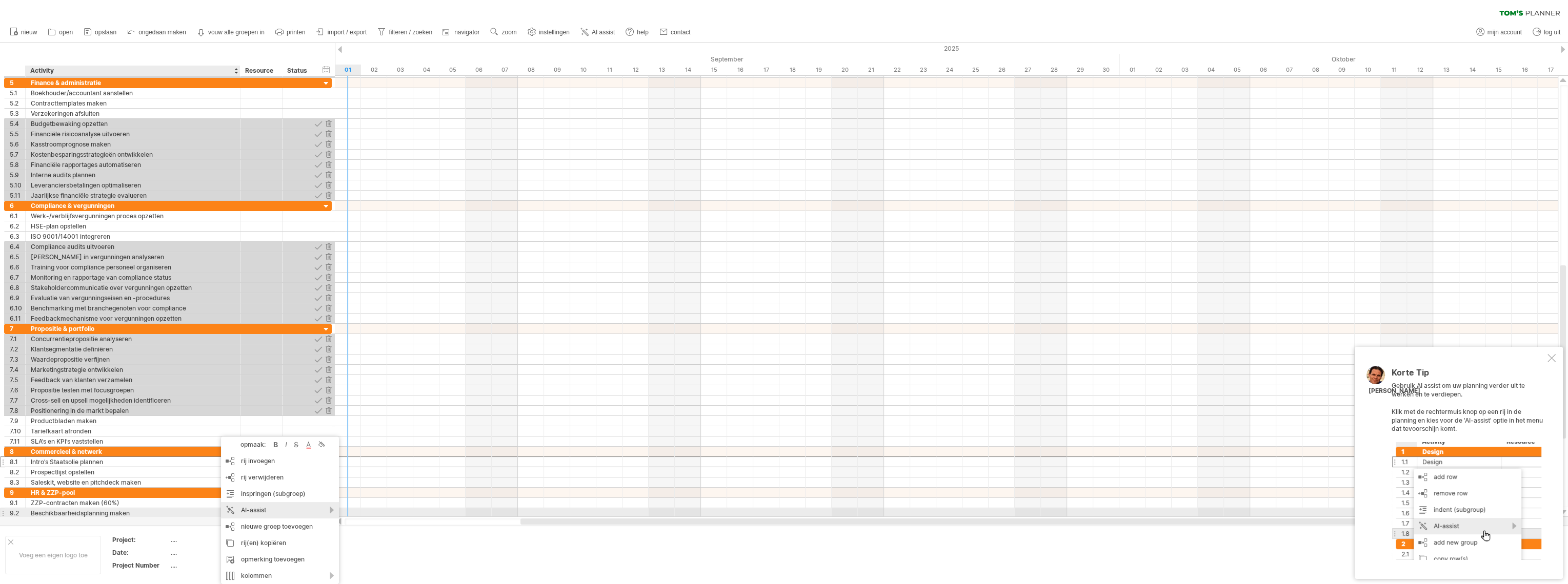
click at [258, 512] on div "AI-assist" at bounding box center [280, 510] width 118 height 16
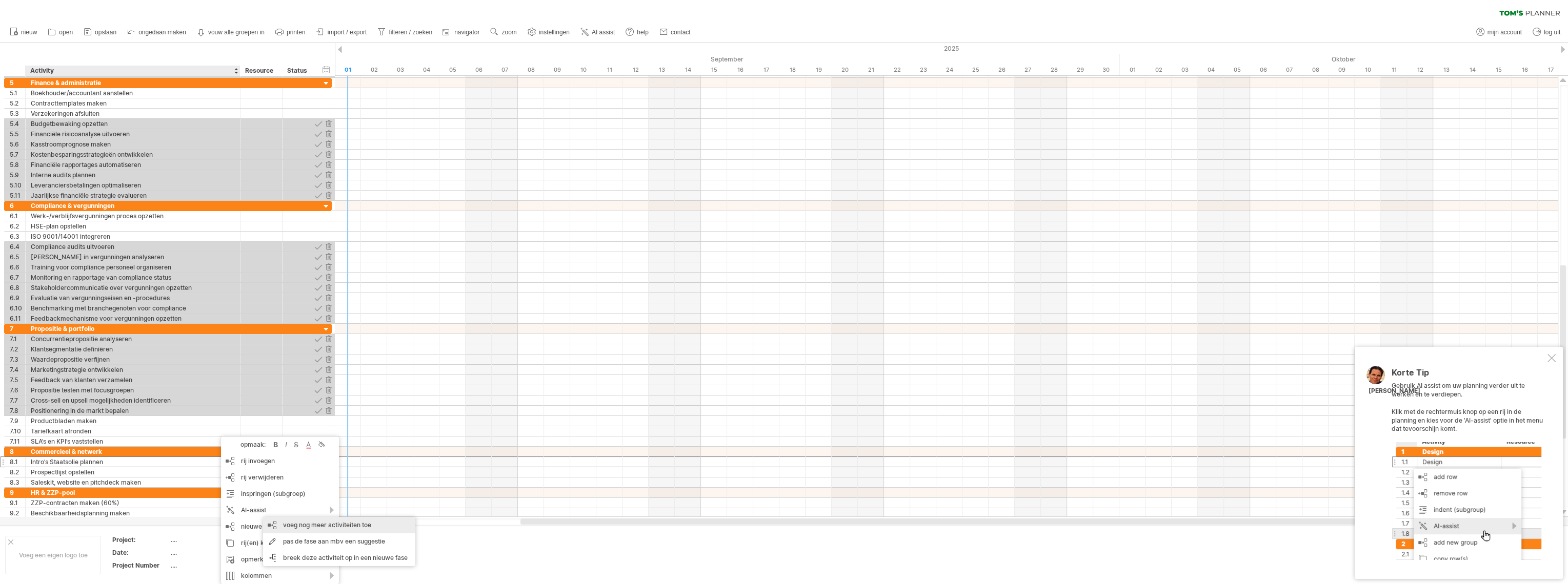
click at [356, 526] on div "voeg nog meer activiteiten toe" at bounding box center [339, 526] width 152 height 16
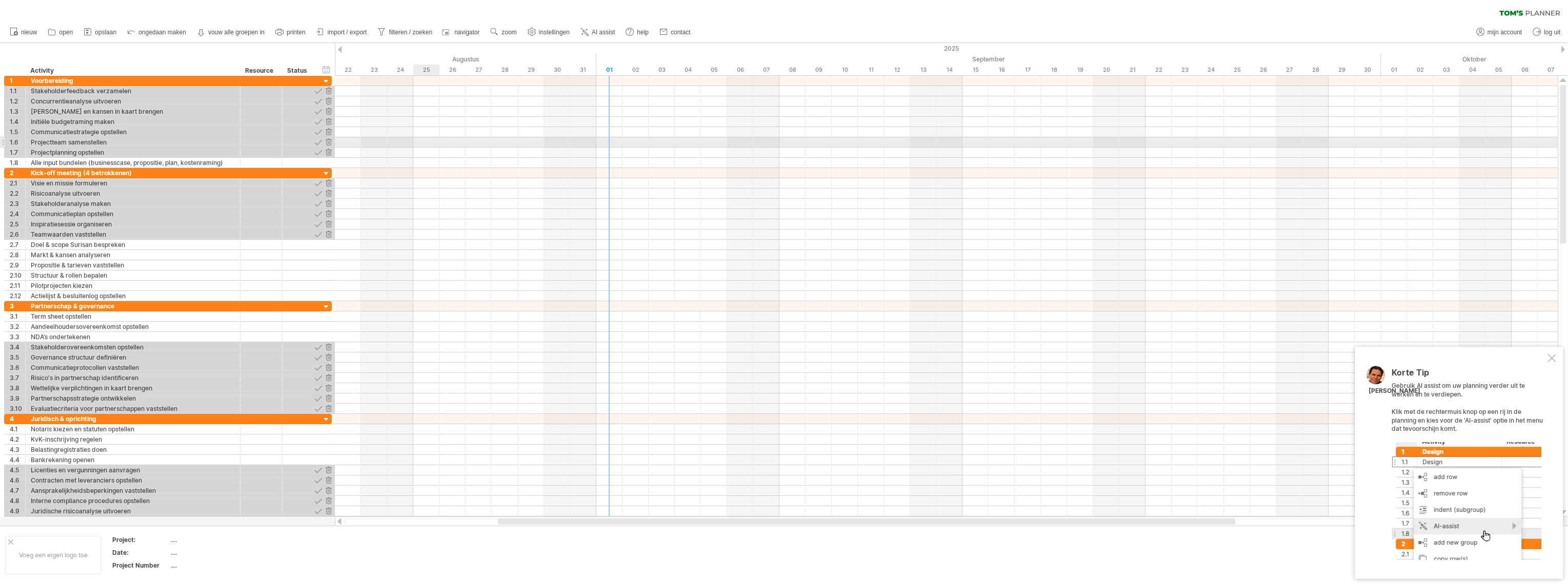
click at [438, 140] on div at bounding box center [946, 143] width 1223 height 10
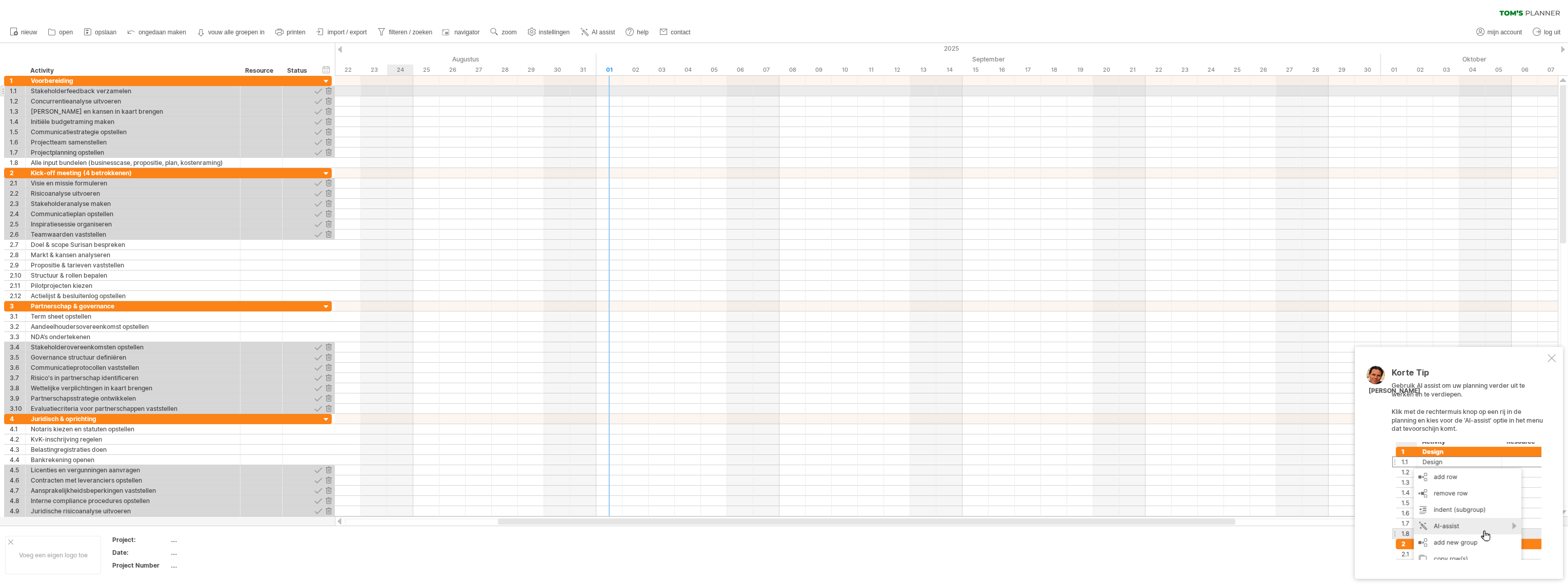
click at [397, 94] on div at bounding box center [946, 91] width 1223 height 10
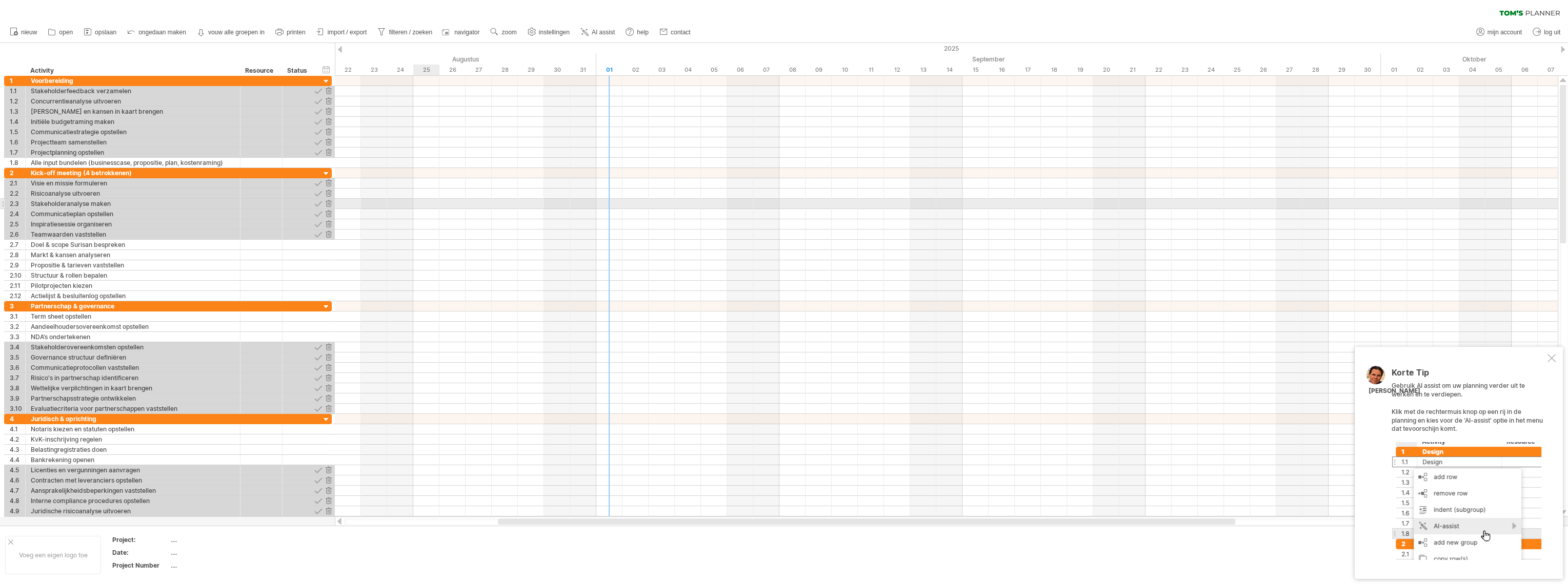
click at [422, 202] on div at bounding box center [946, 204] width 1223 height 10
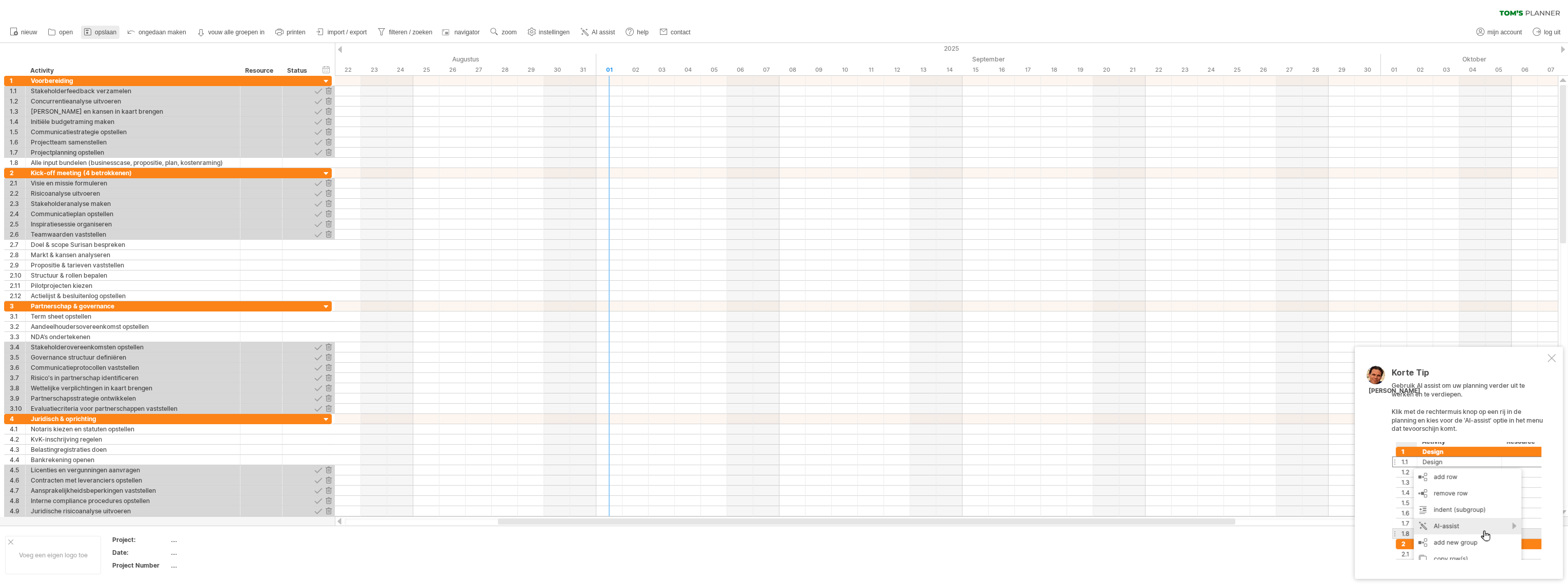
click at [98, 32] on span "opslaan" at bounding box center [106, 32] width 22 height 7
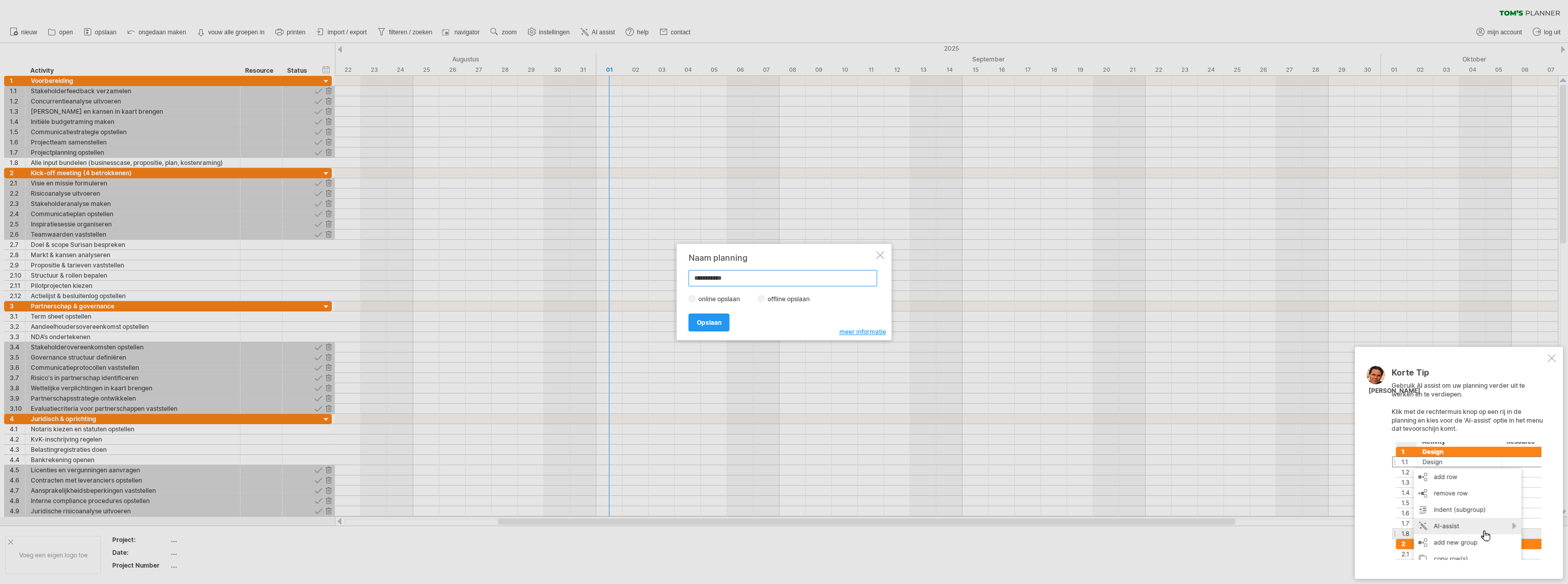
drag, startPoint x: 739, startPoint y: 274, endPoint x: 591, endPoint y: 268, distance: 148.1
click at [591, 268] on div "Probeert verbinding te maken met [DOMAIN_NAME] Opnieuw verbonden 0% wissen filt…" at bounding box center [784, 292] width 1568 height 584
type input "*******"
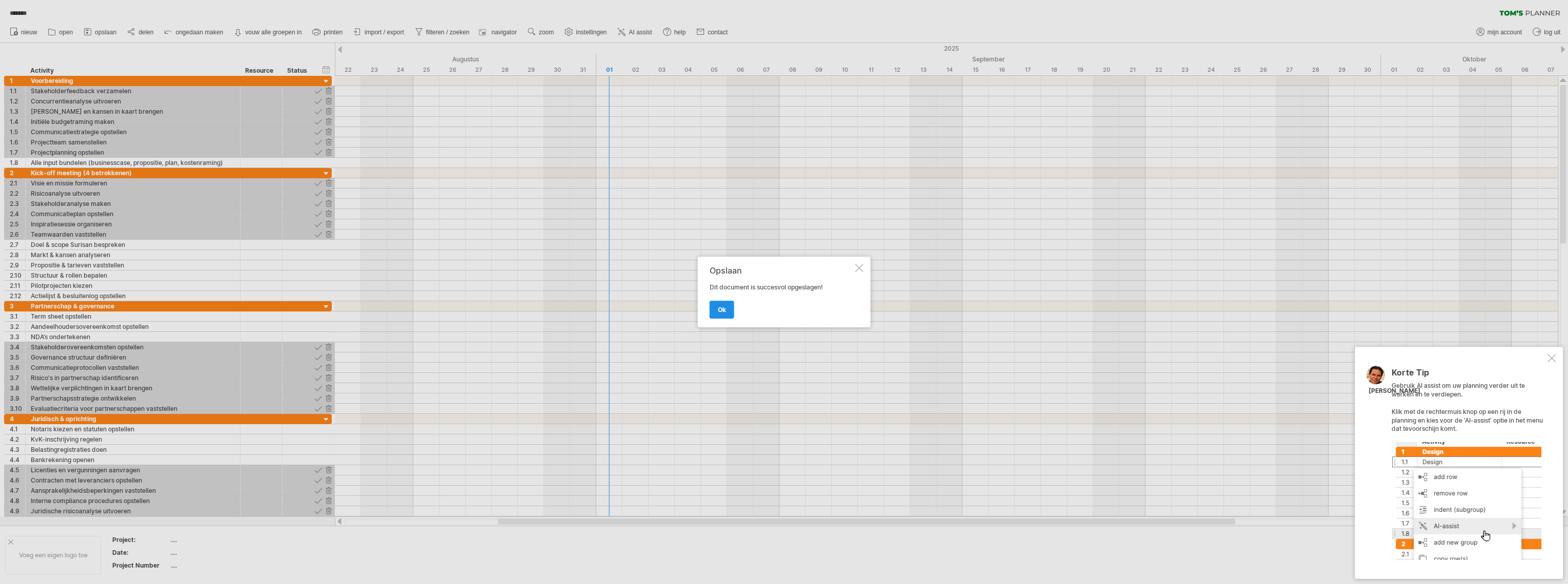
click at [721, 315] on link "ok" at bounding box center [722, 309] width 25 height 18
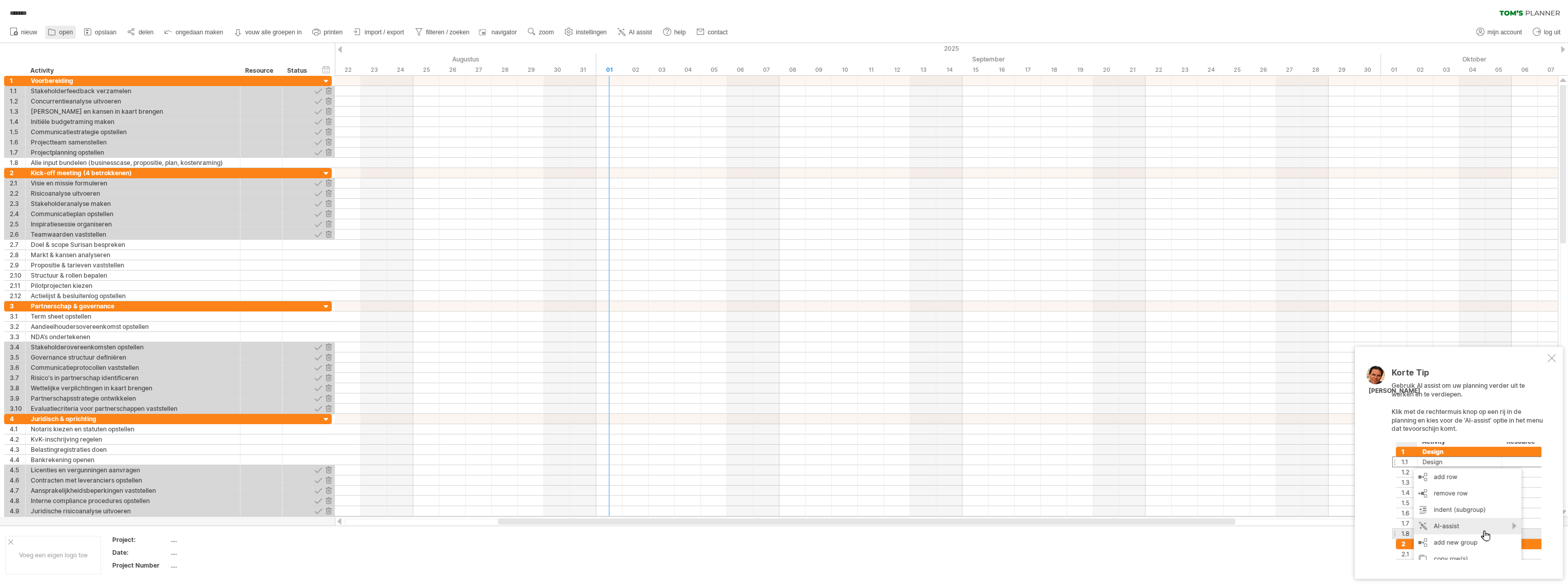
click at [62, 32] on span "open" at bounding box center [66, 32] width 14 height 7
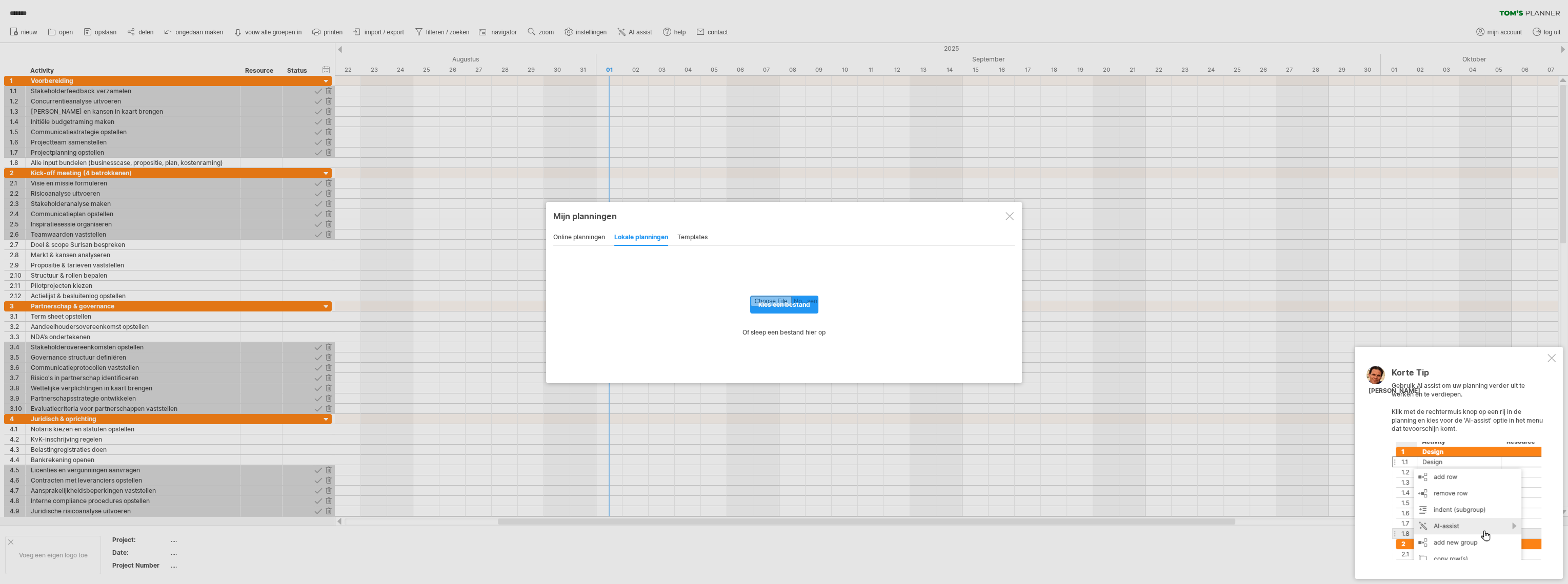
click at [585, 235] on div "online planningen" at bounding box center [579, 238] width 52 height 16
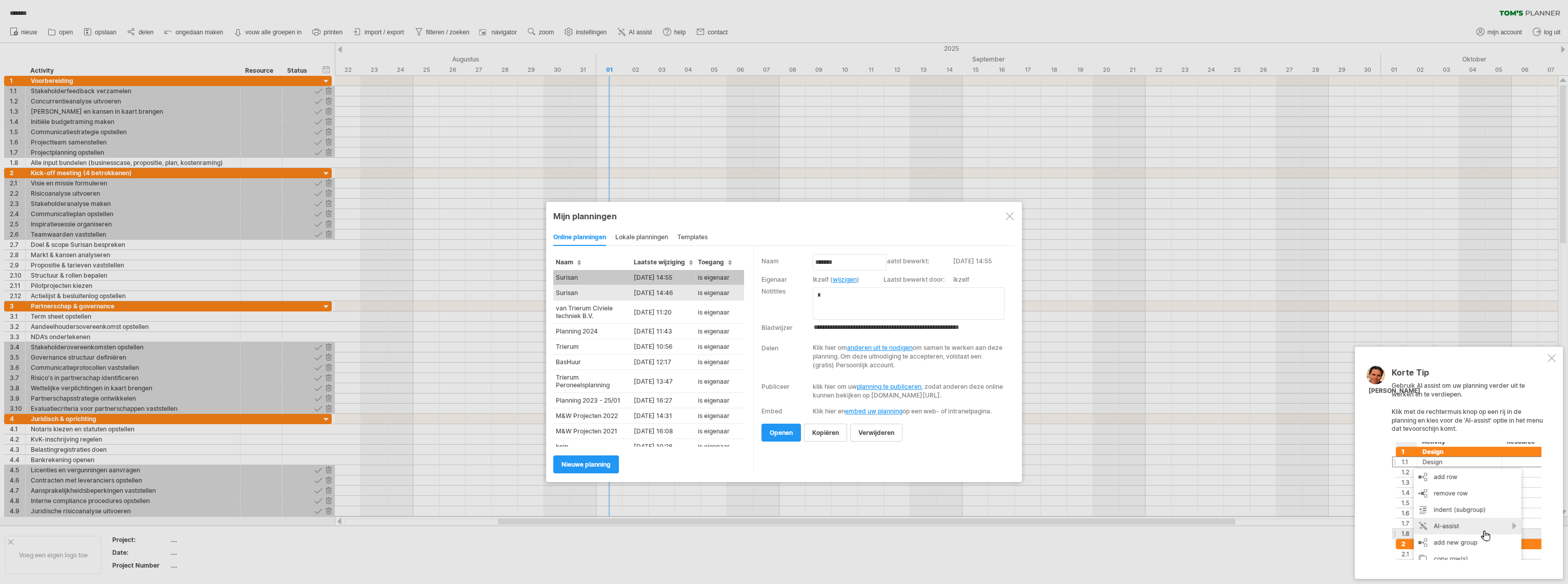
click at [584, 295] on td "Surisan" at bounding box center [592, 293] width 78 height 15
type input "**********"
click at [654, 290] on td "[DATE] 14:46" at bounding box center [663, 293] width 64 height 15
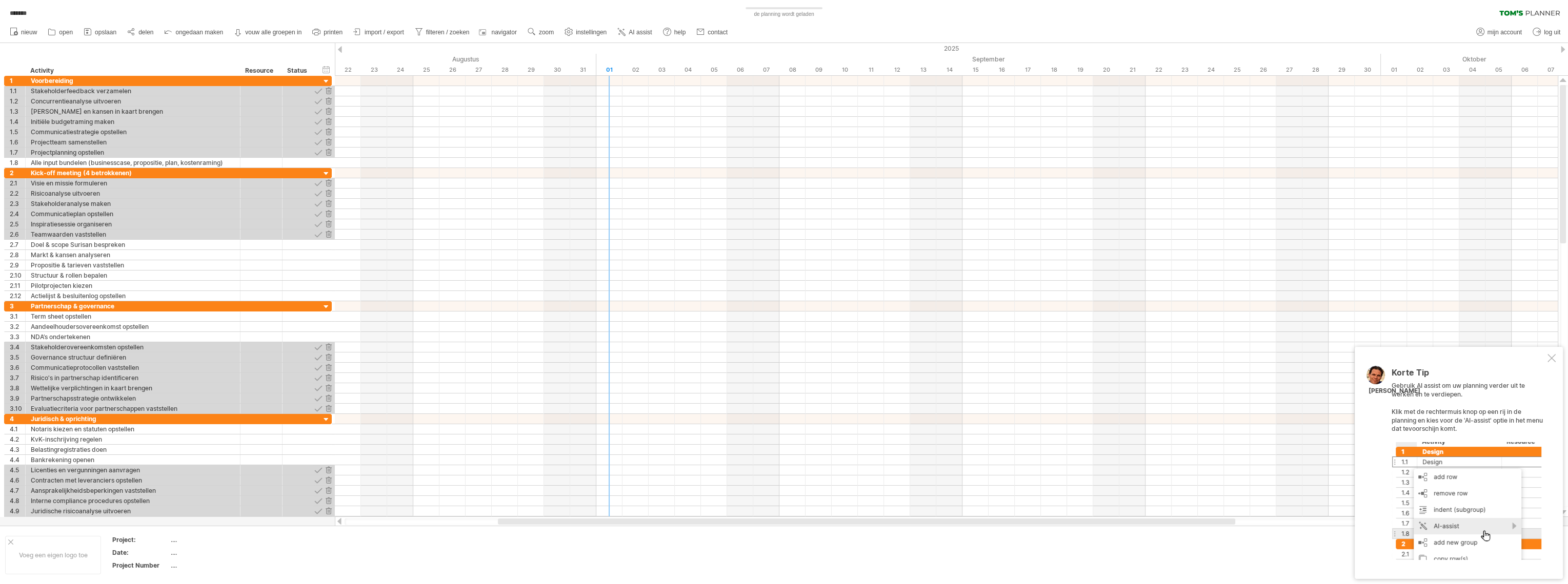
click at [654, 290] on div "Probeert verbinding te maken met [DOMAIN_NAME] Opnieuw verbonden 0% de planning…" at bounding box center [784, 292] width 1568 height 584
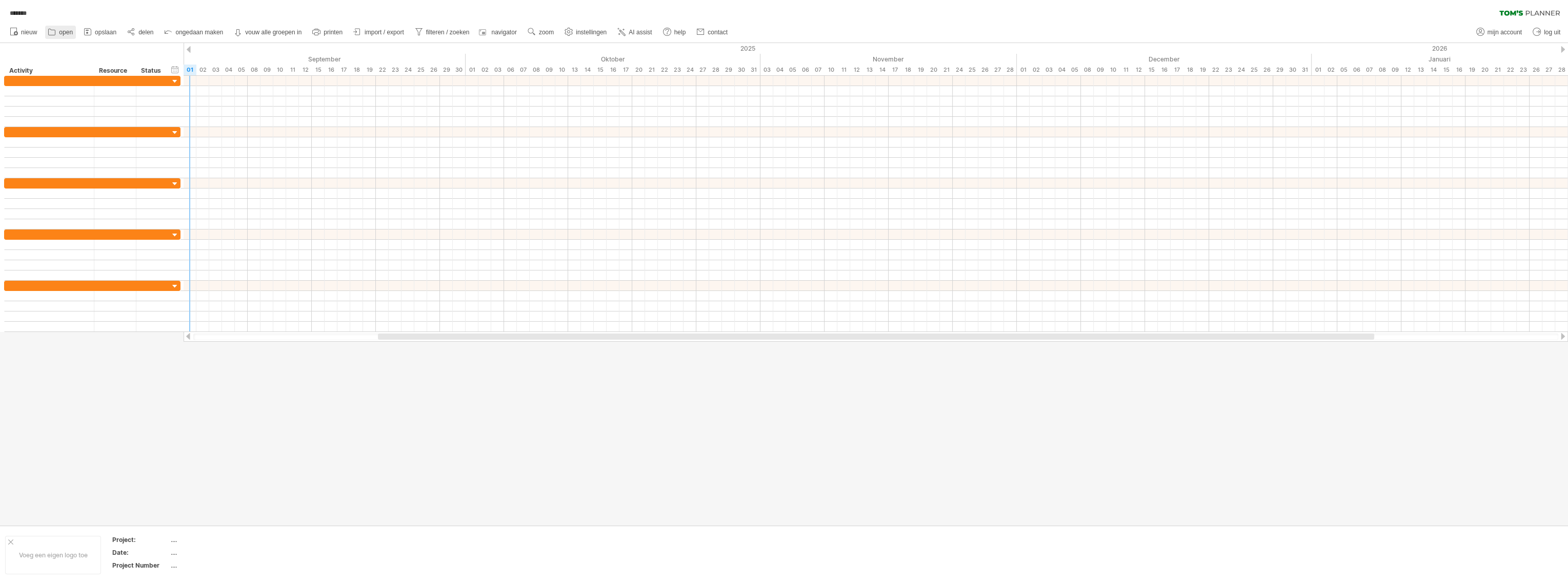
click at [63, 30] on span "open" at bounding box center [66, 32] width 14 height 7
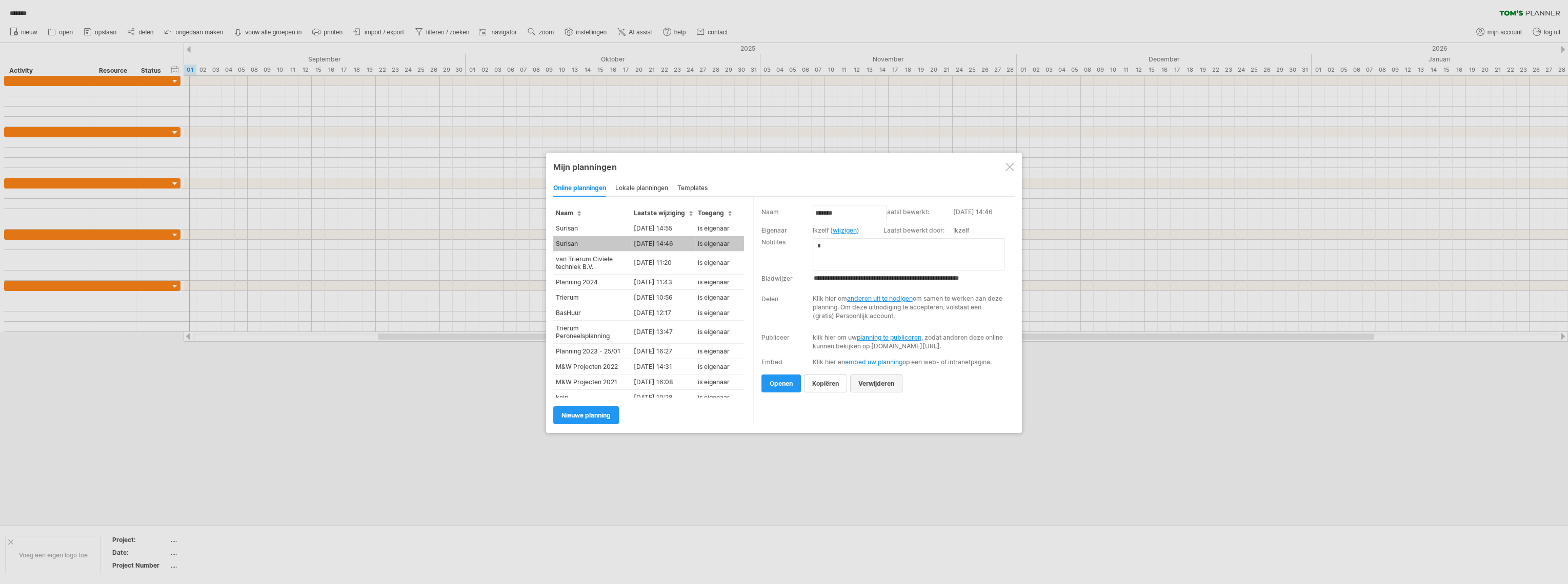
click at [783, 387] on span "verwijderen" at bounding box center [876, 384] width 36 height 8
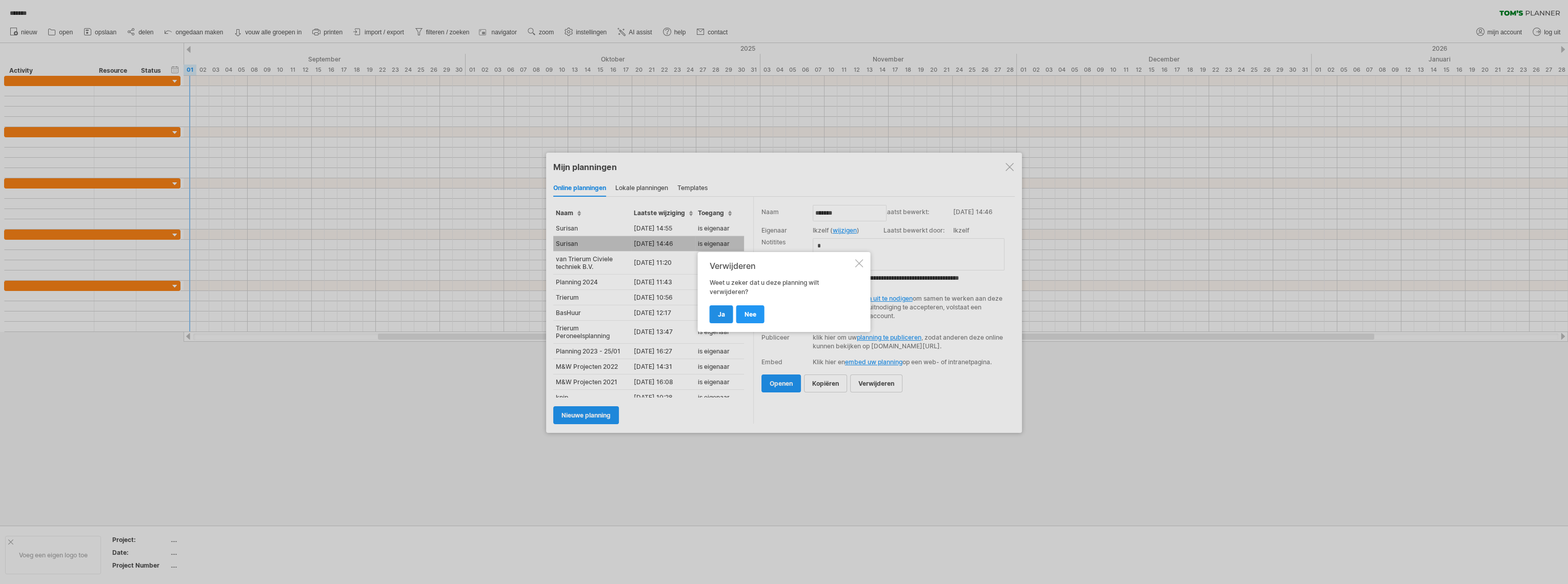
click at [722, 313] on span "ja" at bounding box center [721, 315] width 7 height 8
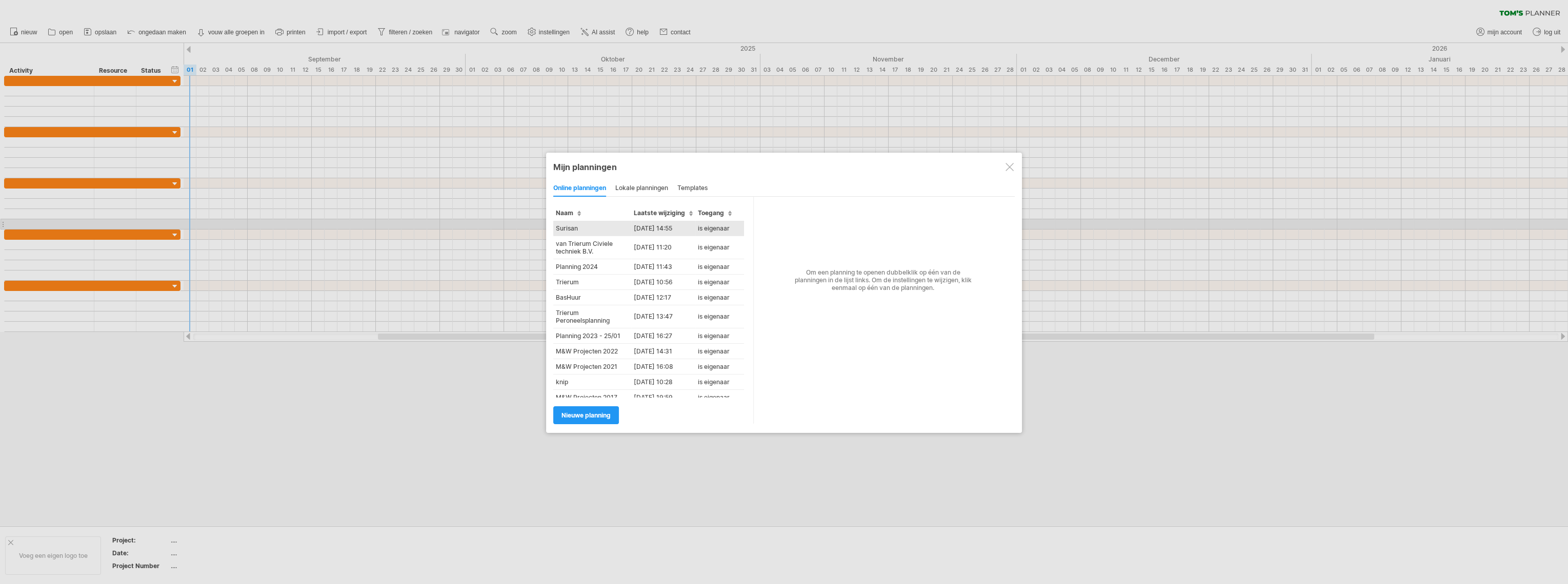
click at [655, 228] on td "[DATE] 14:55" at bounding box center [663, 228] width 64 height 15
click at [655, 228] on div "Probeert verbinding te maken met [DOMAIN_NAME] Opnieuw verbonden 0% wissen filt…" at bounding box center [784, 292] width 1568 height 584
